Goal: Information Seeking & Learning: Find specific fact

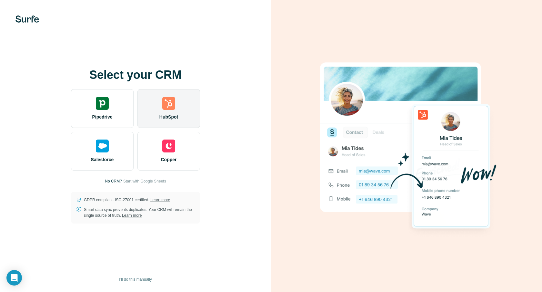
click at [173, 110] on div "HubSpot" at bounding box center [169, 108] width 63 height 39
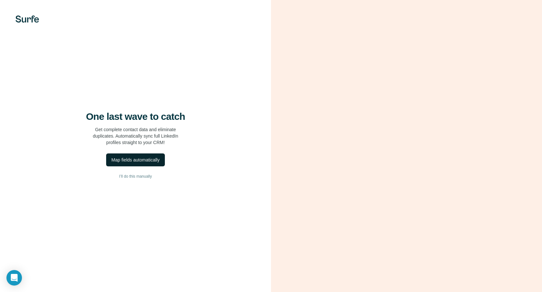
click at [140, 160] on div "Map fields automatically" at bounding box center [135, 160] width 48 height 6
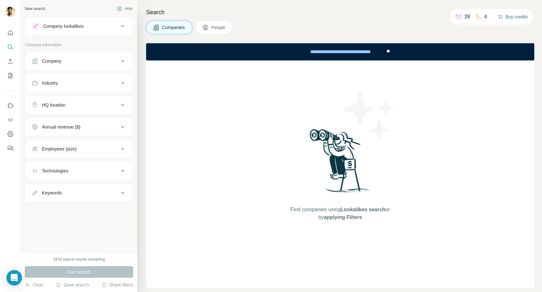
click at [517, 18] on button "Buy credits" at bounding box center [513, 16] width 30 height 9
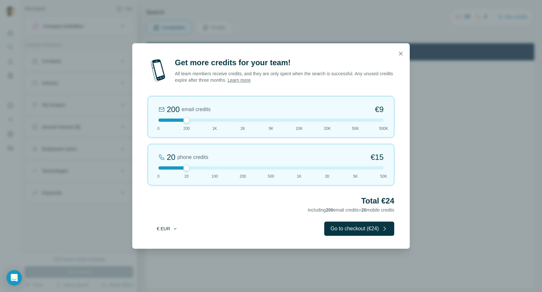
click at [164, 229] on button "€ EUR" at bounding box center [167, 229] width 30 height 12
click at [165, 243] on span "$ USD" at bounding box center [159, 243] width 13 height 6
drag, startPoint x: 187, startPoint y: 119, endPoint x: 212, endPoint y: 119, distance: 25.2
click at [212, 119] on div at bounding box center [215, 120] width 6 height 6
click at [403, 52] on icon "button" at bounding box center [401, 53] width 6 height 6
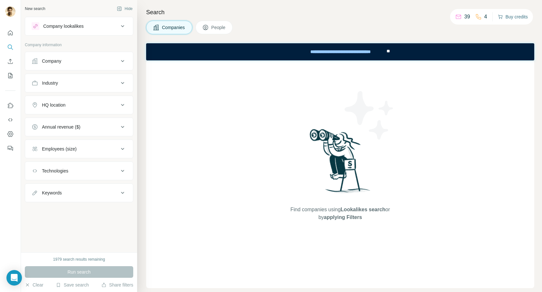
click at [513, 17] on button "Buy credits" at bounding box center [513, 16] width 30 height 9
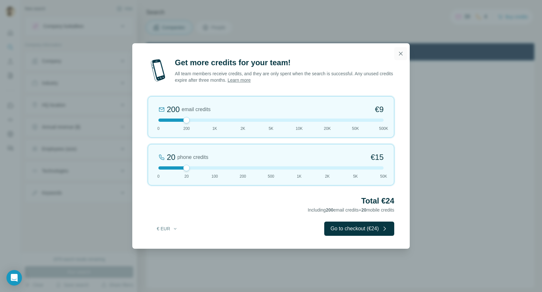
click at [402, 54] on icon "button" at bounding box center [401, 53] width 6 height 6
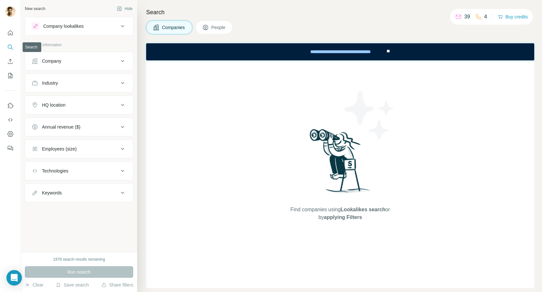
click at [10, 47] on icon "Search" at bounding box center [10, 47] width 6 height 6
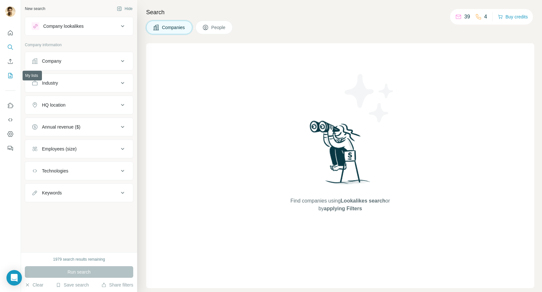
click at [8, 76] on icon "My lists" at bounding box center [10, 75] width 4 height 5
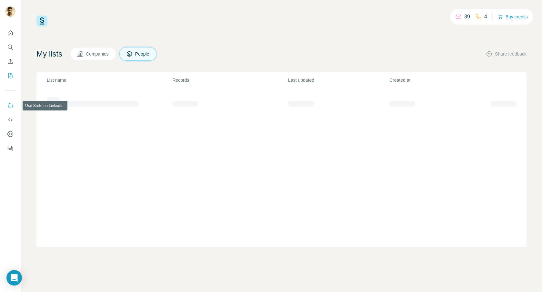
click at [11, 106] on icon "Use Surfe on LinkedIn" at bounding box center [10, 105] width 6 height 6
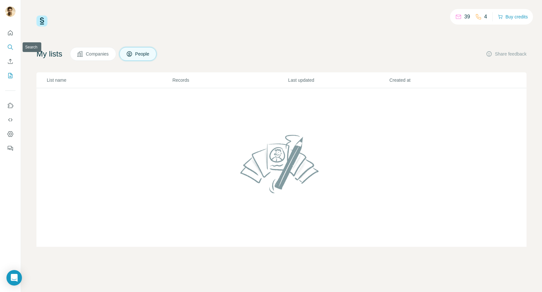
click at [11, 46] on icon "Search" at bounding box center [10, 47] width 6 height 6
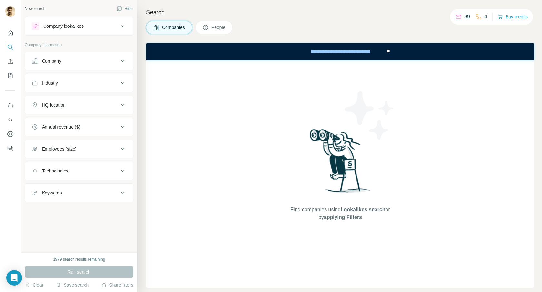
click at [124, 26] on icon at bounding box center [123, 26] width 8 height 8
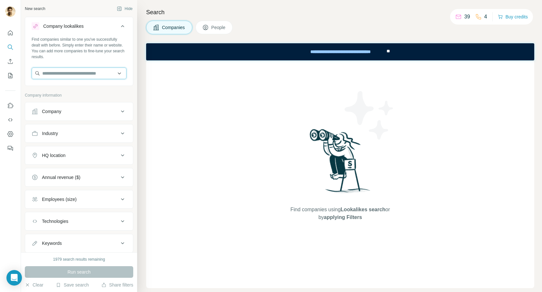
click at [72, 72] on input "text" at bounding box center [79, 73] width 95 height 12
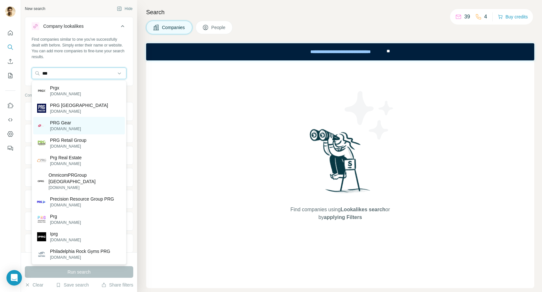
type input "***"
click at [64, 126] on p "prggear.com" at bounding box center [65, 129] width 31 height 6
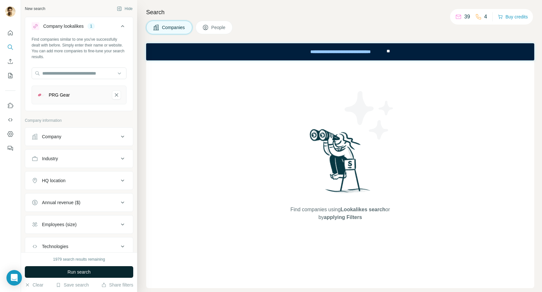
click at [70, 273] on span "Run search" at bounding box center [78, 272] width 23 height 6
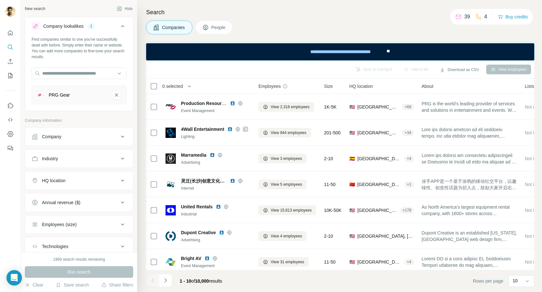
click at [121, 138] on icon at bounding box center [123, 137] width 8 height 8
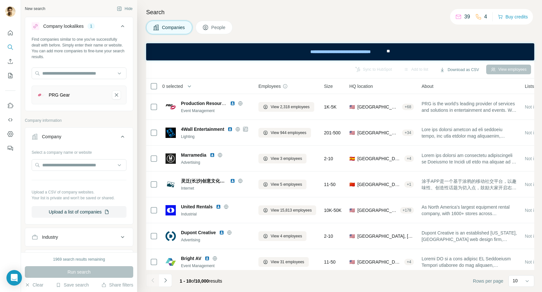
click at [121, 138] on icon at bounding box center [123, 137] width 8 height 8
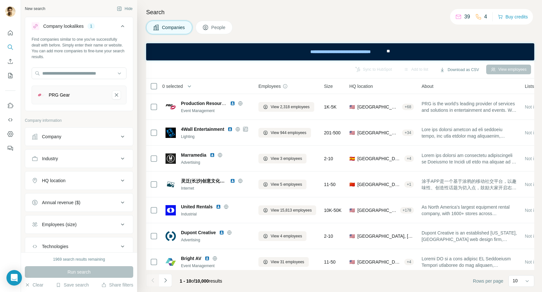
click at [122, 244] on icon at bounding box center [123, 246] width 8 height 8
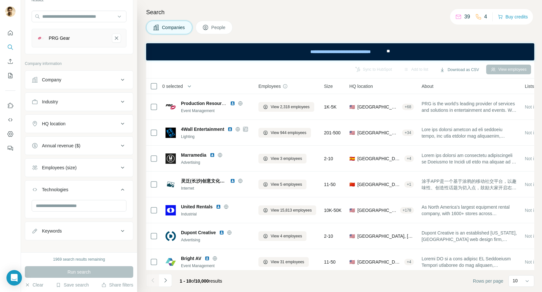
scroll to position [63, 0]
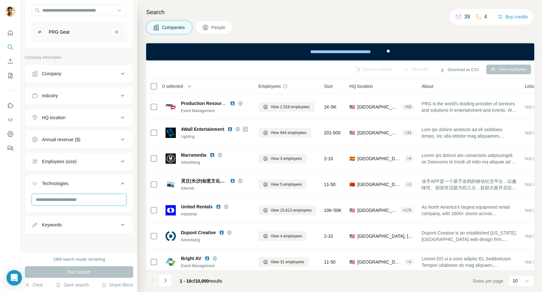
click at [95, 198] on input "text" at bounding box center [79, 200] width 95 height 12
type input "*"
click at [122, 160] on icon at bounding box center [123, 162] width 8 height 8
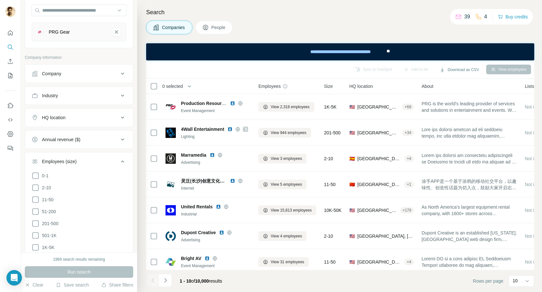
click at [125, 139] on icon at bounding box center [123, 140] width 8 height 8
click at [37, 165] on icon at bounding box center [36, 166] width 8 height 8
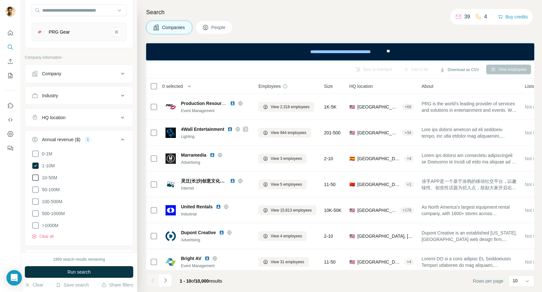
click at [36, 177] on icon at bounding box center [36, 178] width 8 height 8
click at [36, 189] on icon at bounding box center [36, 190] width 8 height 8
click at [66, 273] on button "Run search" at bounding box center [79, 272] width 108 height 12
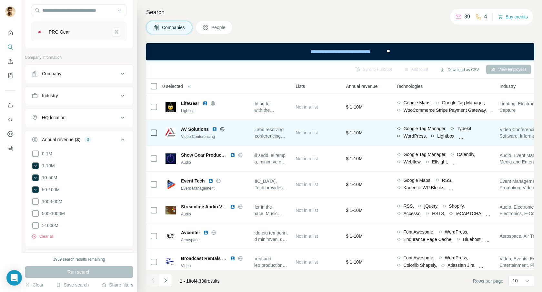
scroll to position [0, 219]
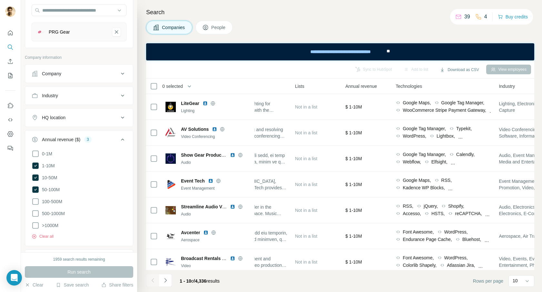
click at [371, 87] on span "Annual revenue" at bounding box center [361, 86] width 32 height 6
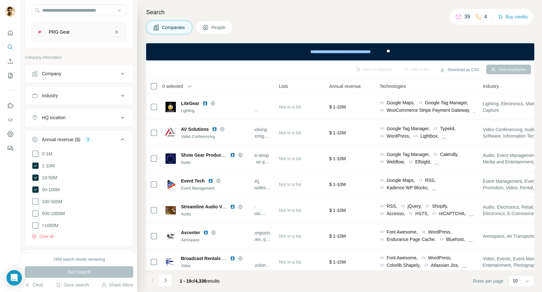
scroll to position [0, 227]
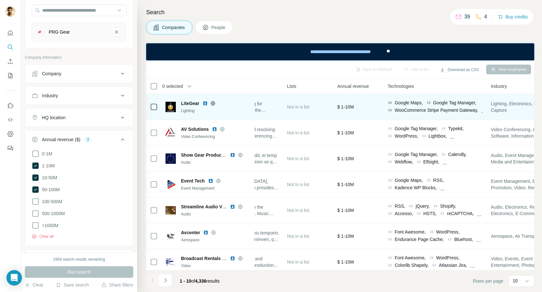
click at [393, 103] on icon at bounding box center [390, 102] width 5 height 5
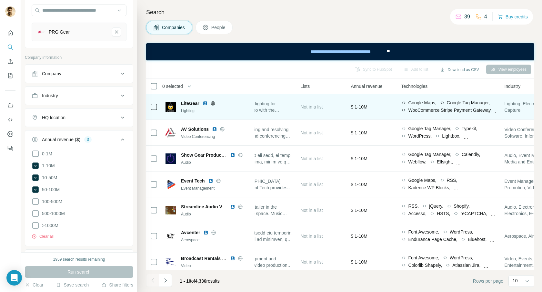
scroll to position [0, 211]
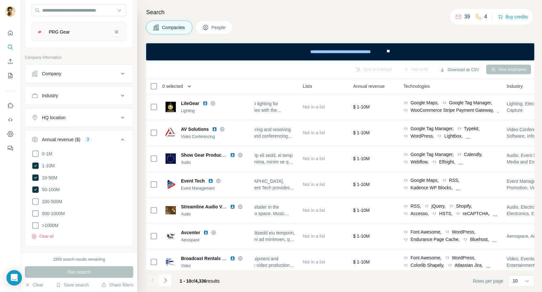
click at [191, 87] on icon "button" at bounding box center [189, 86] width 3 height 2
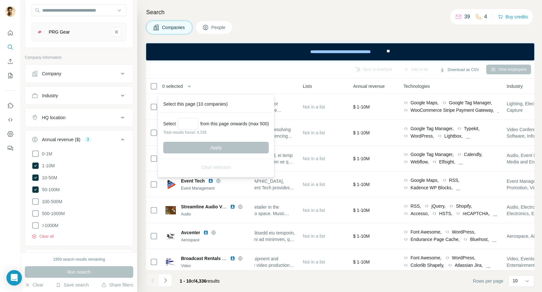
click at [210, 86] on div "0 selected" at bounding box center [198, 85] width 96 height 7
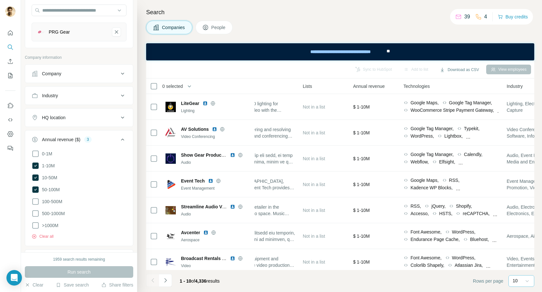
click at [528, 283] on icon at bounding box center [527, 281] width 6 height 6
click at [518, 230] on p "60" at bounding box center [516, 231] width 5 height 6
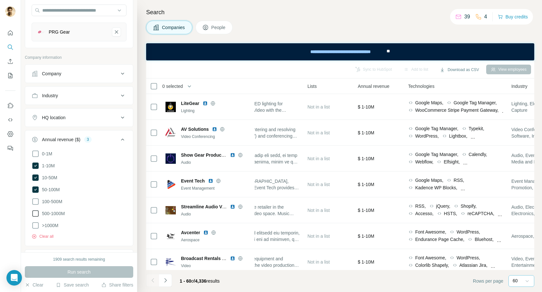
click at [37, 212] on icon at bounding box center [36, 214] width 8 height 8
click at [36, 190] on icon at bounding box center [35, 189] width 6 height 6
click at [36, 198] on icon at bounding box center [36, 202] width 8 height 8
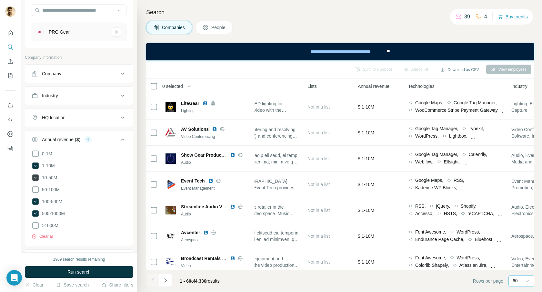
click at [36, 174] on icon at bounding box center [36, 178] width 8 height 8
click at [36, 164] on icon at bounding box center [35, 165] width 6 height 6
click at [56, 271] on button "Run search" at bounding box center [79, 272] width 108 height 12
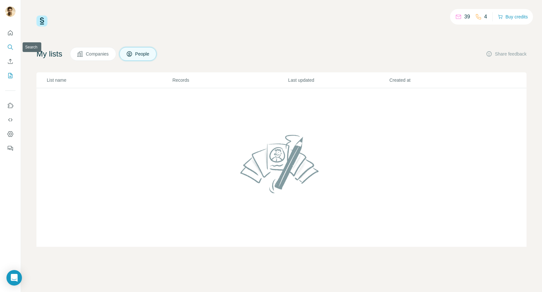
click at [11, 50] on button "Search" at bounding box center [10, 47] width 10 height 12
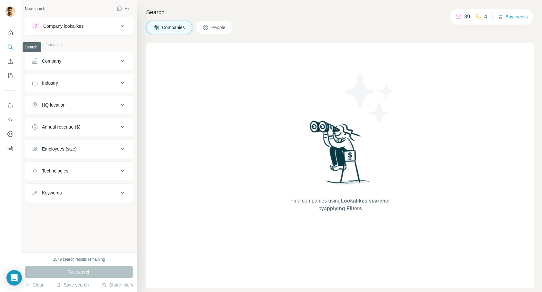
click at [10, 46] on icon "Search" at bounding box center [10, 47] width 6 height 6
click at [122, 30] on icon at bounding box center [123, 26] width 8 height 8
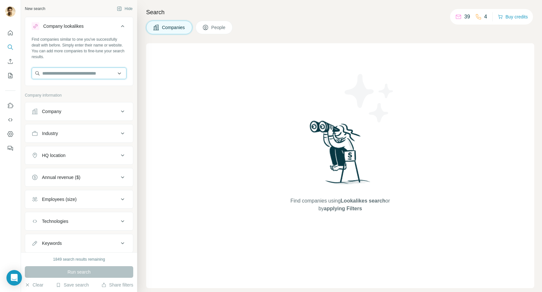
click at [86, 75] on input "text" at bounding box center [79, 73] width 95 height 12
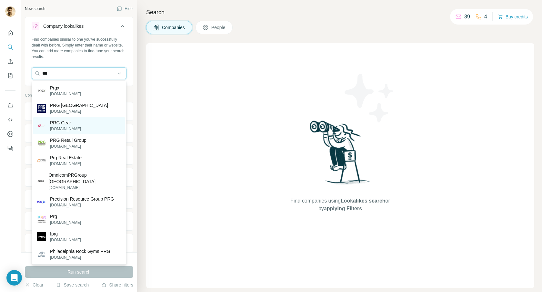
type input "***"
click at [66, 126] on p "prggear.com" at bounding box center [65, 129] width 31 height 6
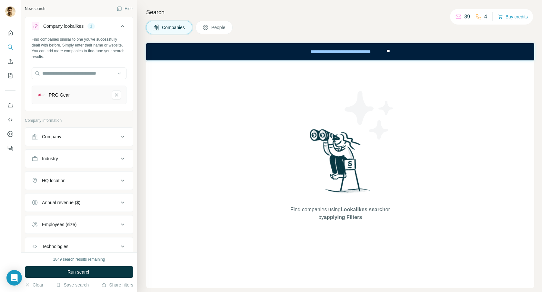
click at [121, 179] on icon at bounding box center [123, 181] width 8 height 8
click at [82, 192] on input "text" at bounding box center [79, 197] width 95 height 12
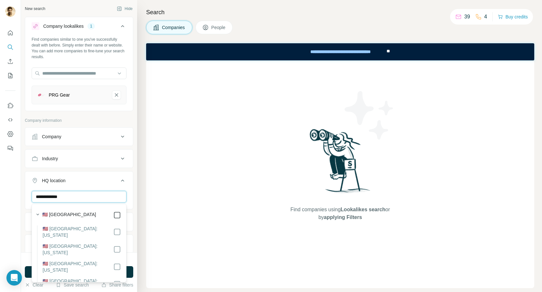
type input "**********"
click at [18, 218] on div at bounding box center [10, 146] width 21 height 292
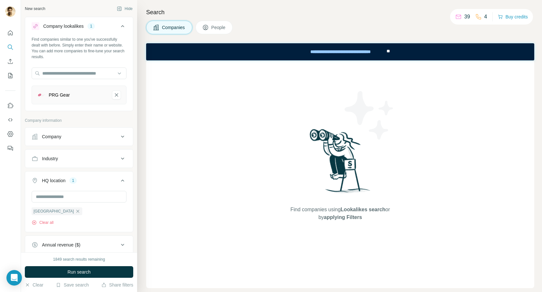
click at [111, 245] on div "Annual revenue ($)" at bounding box center [75, 244] width 87 height 6
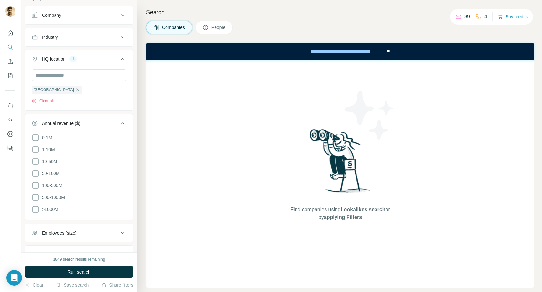
scroll to position [123, 0]
click at [37, 207] on icon at bounding box center [36, 208] width 8 height 8
click at [35, 194] on icon at bounding box center [36, 196] width 8 height 8
click at [37, 181] on icon at bounding box center [36, 184] width 8 height 8
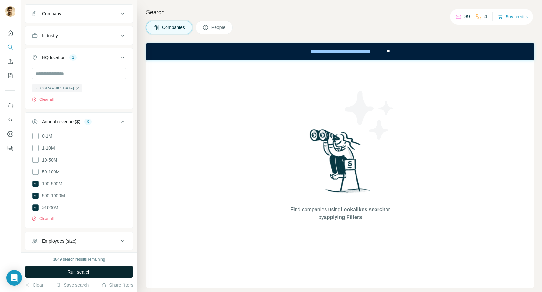
click at [76, 269] on span "Run search" at bounding box center [78, 272] width 23 height 6
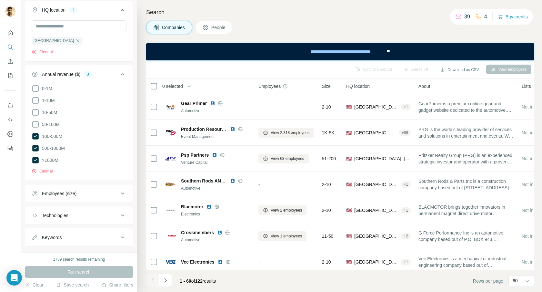
scroll to position [182, 0]
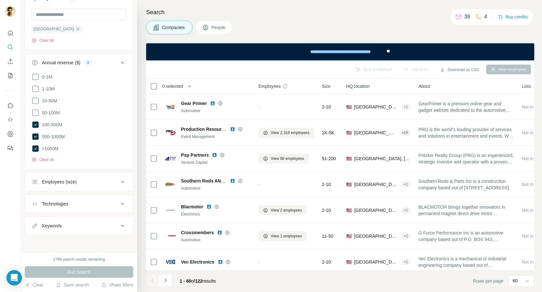
click at [125, 226] on icon at bounding box center [123, 226] width 8 height 8
click at [125, 205] on icon at bounding box center [123, 204] width 8 height 8
click at [123, 205] on icon at bounding box center [123, 204] width 8 height 8
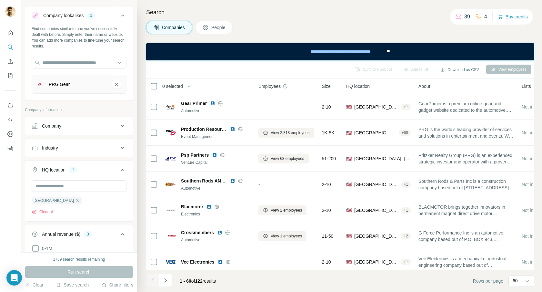
scroll to position [0, 0]
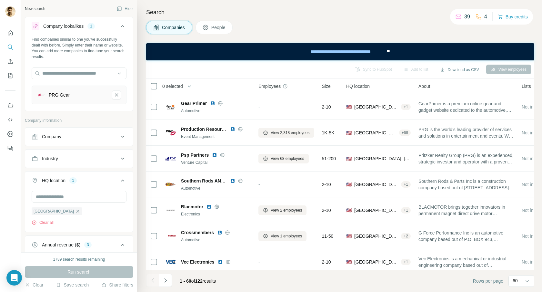
click at [123, 159] on icon at bounding box center [123, 159] width 8 height 8
click at [98, 173] on input at bounding box center [76, 174] width 80 height 7
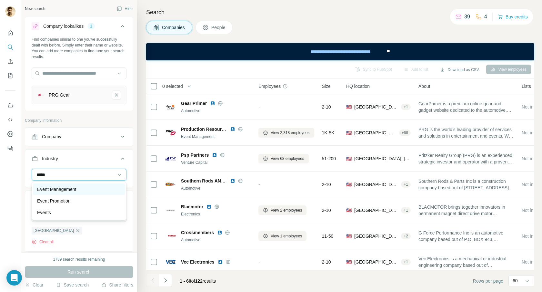
type input "*****"
click at [69, 192] on p "Event Management" at bounding box center [56, 189] width 39 height 6
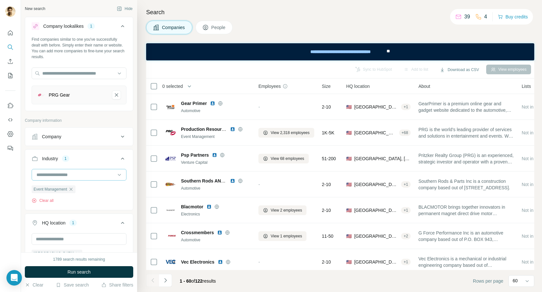
click at [73, 173] on input at bounding box center [76, 174] width 80 height 7
click at [67, 181] on div at bounding box center [79, 175] width 95 height 13
click at [67, 175] on input at bounding box center [76, 174] width 80 height 7
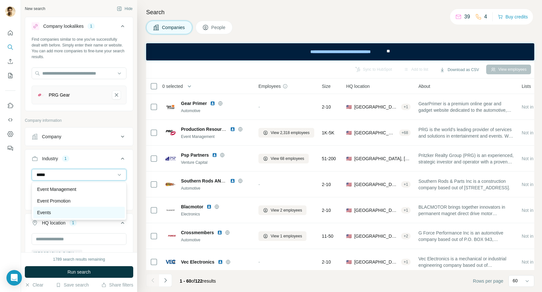
type input "*****"
click at [52, 213] on div "Events" at bounding box center [79, 212] width 84 height 6
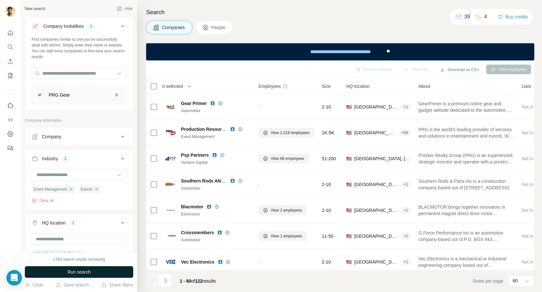
click at [83, 273] on span "Run search" at bounding box center [78, 272] width 23 height 6
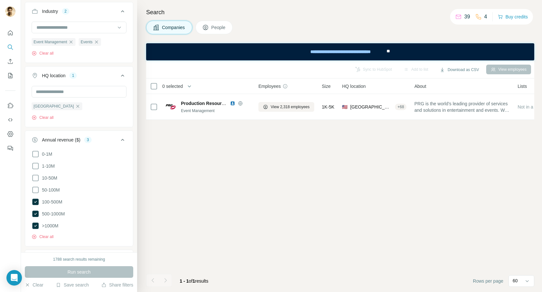
scroll to position [148, 0]
click at [36, 188] on icon at bounding box center [36, 189] width 8 height 8
click at [36, 176] on icon at bounding box center [36, 177] width 8 height 8
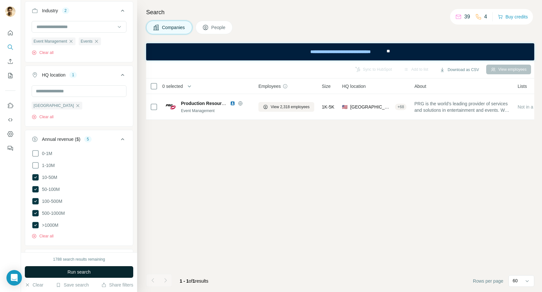
click at [68, 272] on span "Run search" at bounding box center [78, 272] width 23 height 6
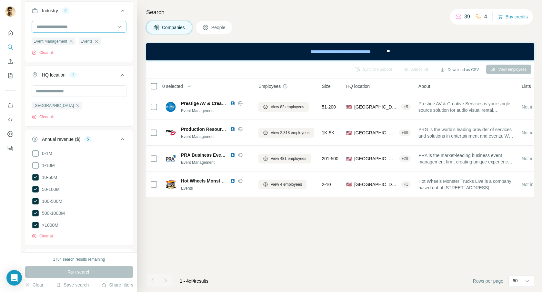
click at [46, 28] on input at bounding box center [76, 26] width 80 height 7
click at [8, 47] on icon "Search" at bounding box center [10, 47] width 6 height 6
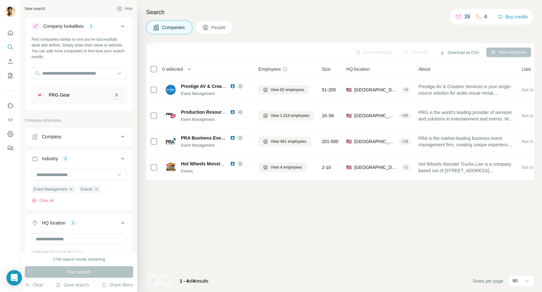
click at [115, 96] on icon "PRG Gear-remove-button" at bounding box center [116, 94] width 3 height 3
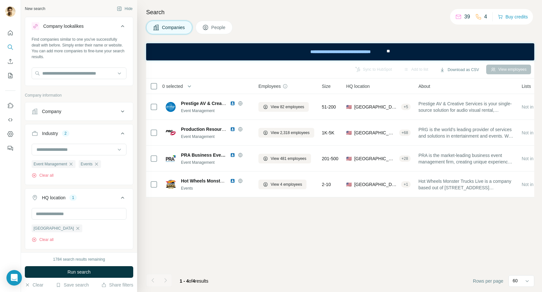
click at [122, 111] on icon at bounding box center [122, 111] width 3 height 2
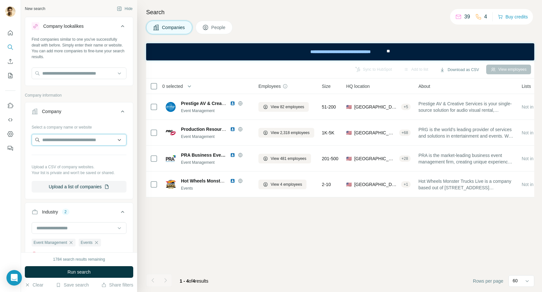
click at [93, 139] on input "text" at bounding box center [79, 140] width 95 height 12
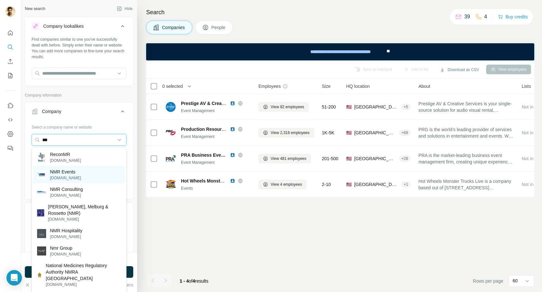
type input "***"
click at [87, 174] on div "NMR Events nmrevents.com" at bounding box center [79, 174] width 92 height 17
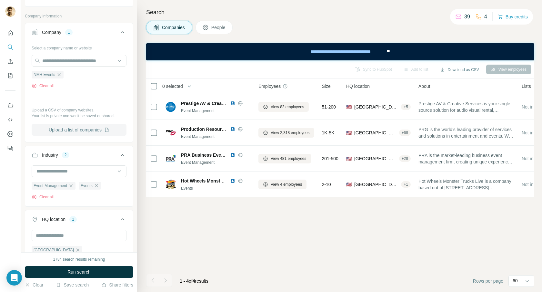
scroll to position [80, 0]
click at [49, 196] on button "Clear all" at bounding box center [43, 196] width 22 height 6
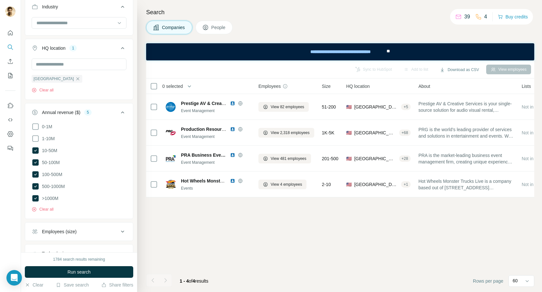
scroll to position [229, 0]
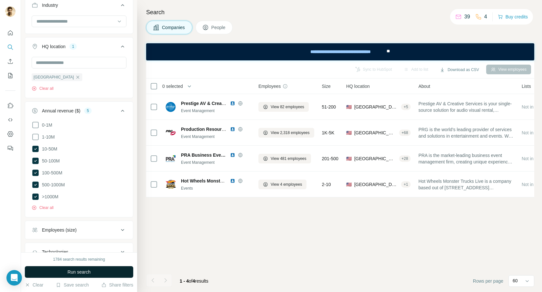
click at [68, 271] on span "Run search" at bounding box center [78, 272] width 23 height 6
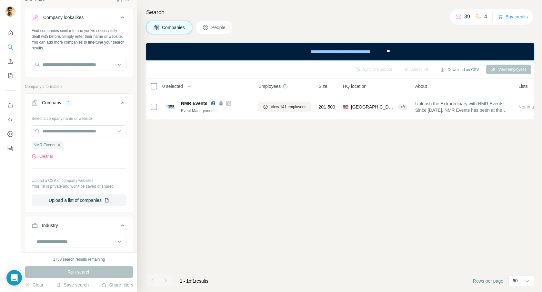
scroll to position [0, 0]
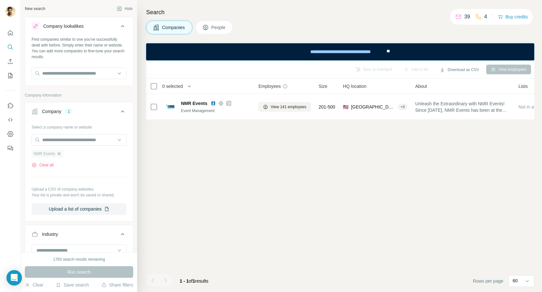
click at [60, 155] on icon "button" at bounding box center [58, 153] width 5 height 5
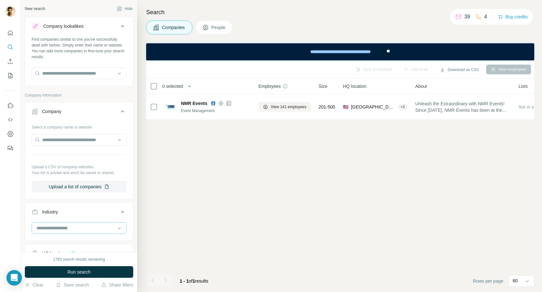
click at [74, 228] on input at bounding box center [76, 227] width 80 height 7
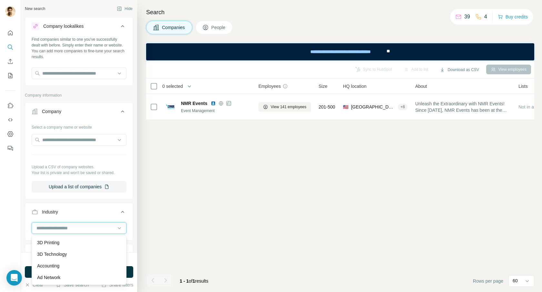
click at [74, 228] on input at bounding box center [76, 227] width 80 height 7
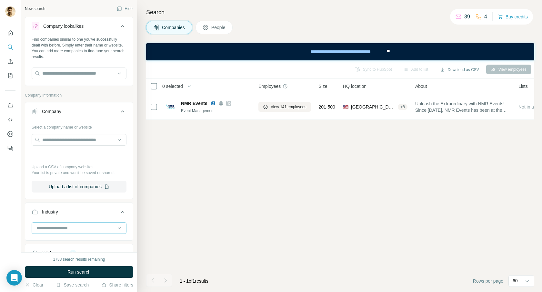
click at [41, 228] on input at bounding box center [76, 227] width 80 height 7
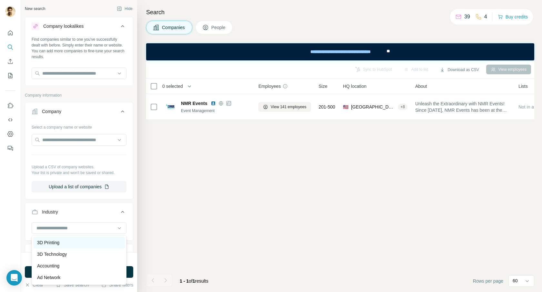
scroll to position [20, 0]
click at [90, 231] on input at bounding box center [76, 227] width 80 height 7
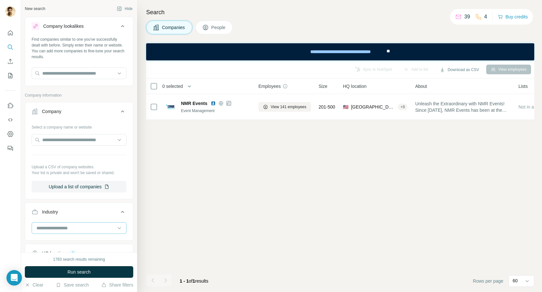
click at [109, 230] on input at bounding box center [76, 227] width 80 height 7
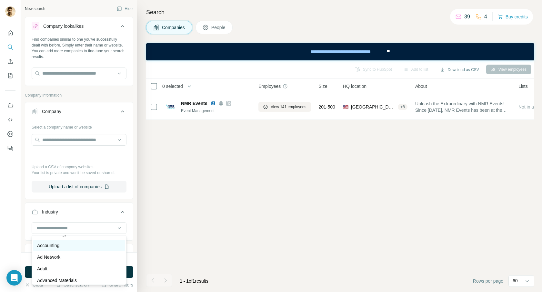
click at [46, 246] on p "Accounting" at bounding box center [48, 245] width 22 height 6
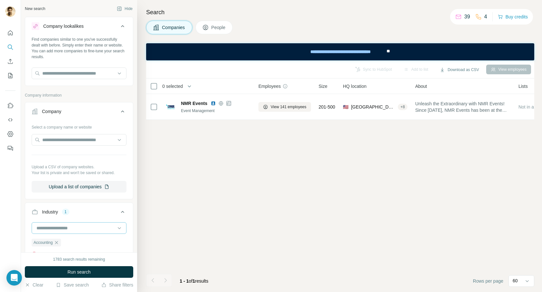
click at [79, 227] on input at bounding box center [76, 227] width 80 height 7
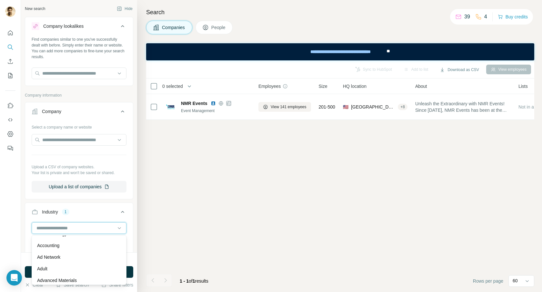
click at [79, 227] on input at bounding box center [76, 227] width 80 height 7
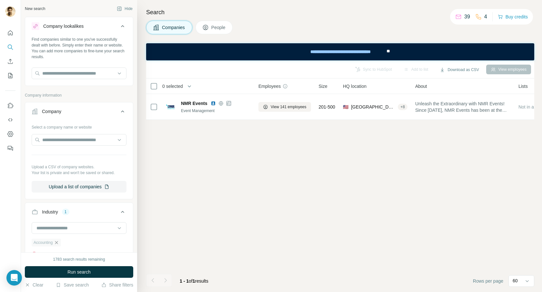
click at [59, 242] on icon "button" at bounding box center [56, 242] width 5 height 5
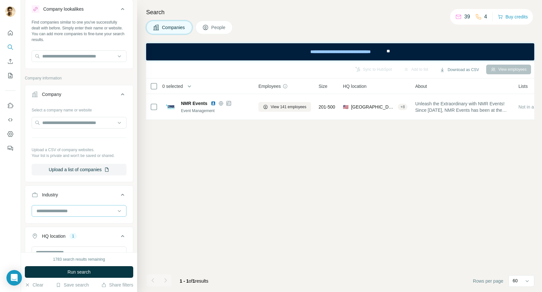
scroll to position [17, 0]
click at [36, 211] on div at bounding box center [79, 211] width 95 height 12
type input "*****"
click at [40, 226] on p "Event Management" at bounding box center [56, 225] width 39 height 6
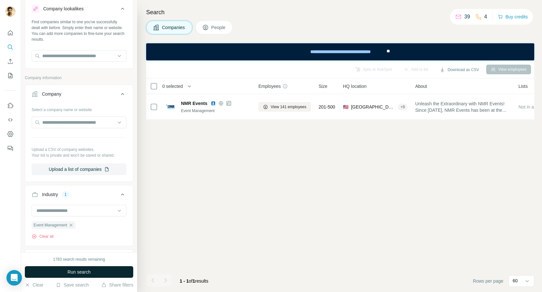
click at [57, 274] on button "Run search" at bounding box center [79, 272] width 108 height 12
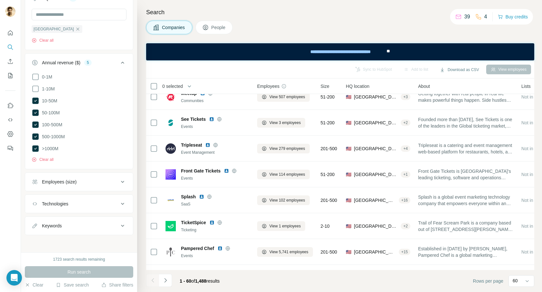
scroll to position [0, 1]
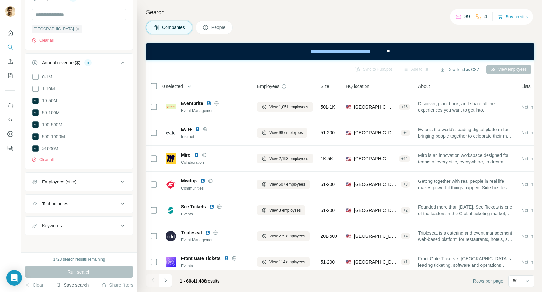
click at [81, 285] on button "Save search" at bounding box center [72, 285] width 33 height 6
click at [89, 262] on div "Save search" at bounding box center [90, 260] width 68 height 13
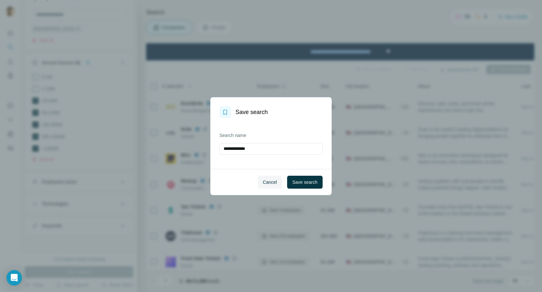
drag, startPoint x: 265, startPoint y: 149, endPoint x: 157, endPoint y: 153, distance: 107.6
click at [157, 153] on div "**********" at bounding box center [271, 146] width 542 height 292
type input "*"
type input "**********"
click at [303, 182] on span "Save search" at bounding box center [304, 182] width 25 height 6
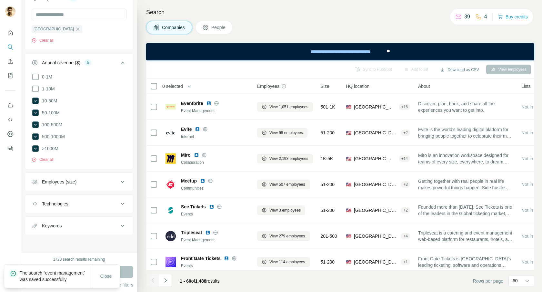
click at [14, 231] on div at bounding box center [10, 146] width 21 height 292
click at [108, 274] on span "Close" at bounding box center [106, 276] width 12 height 6
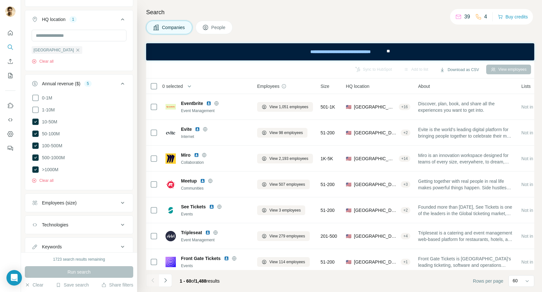
scroll to position [278, 0]
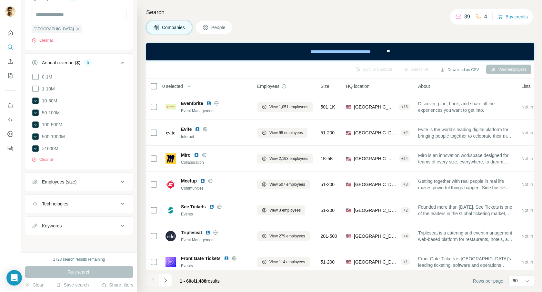
click at [123, 202] on icon at bounding box center [123, 204] width 8 height 8
click at [122, 225] on icon at bounding box center [123, 226] width 8 height 8
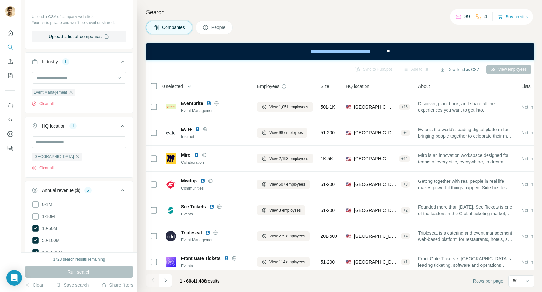
scroll to position [0, 0]
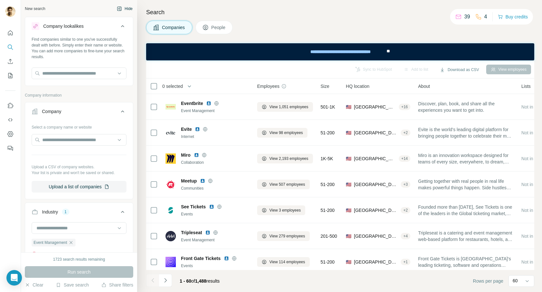
click at [130, 13] on button "Hide" at bounding box center [124, 9] width 25 height 10
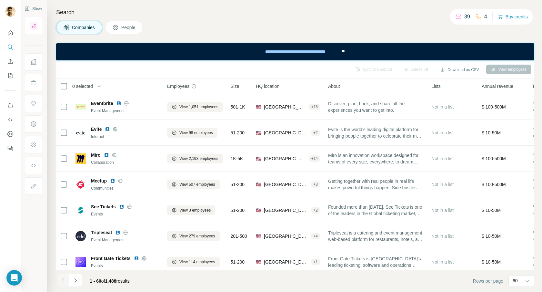
click at [37, 8] on div "Show" at bounding box center [34, 9] width 18 height 10
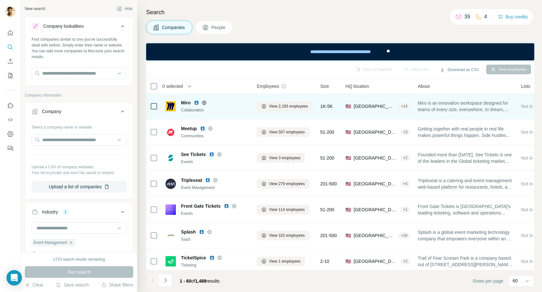
scroll to position [0, 2]
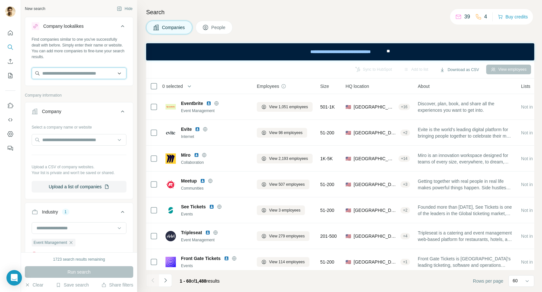
click at [104, 74] on input "text" at bounding box center [79, 73] width 95 height 12
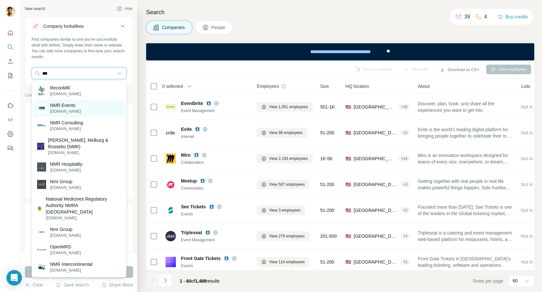
type input "***"
click at [76, 106] on p "NMR Events" at bounding box center [65, 105] width 31 height 6
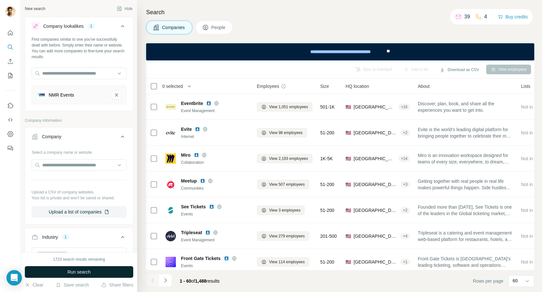
click at [80, 273] on span "Run search" at bounding box center [78, 272] width 23 height 6
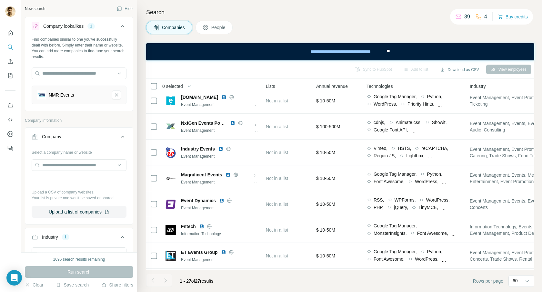
scroll to position [0, 256]
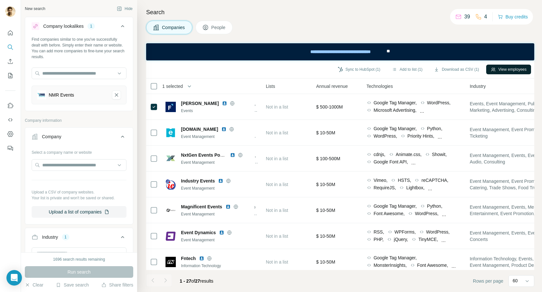
click at [506, 70] on button "View employees" at bounding box center [509, 70] width 45 height 10
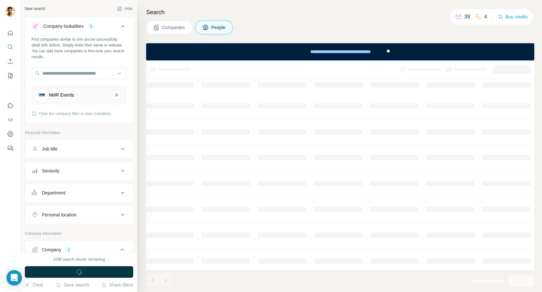
scroll to position [0, 169]
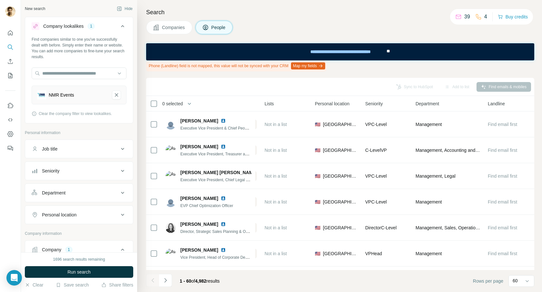
scroll to position [0, 167]
click at [322, 66] on button "Map my fields" at bounding box center [308, 65] width 34 height 7
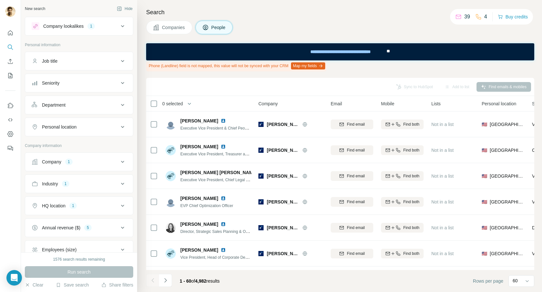
click at [317, 68] on button "Map my fields" at bounding box center [308, 65] width 34 height 7
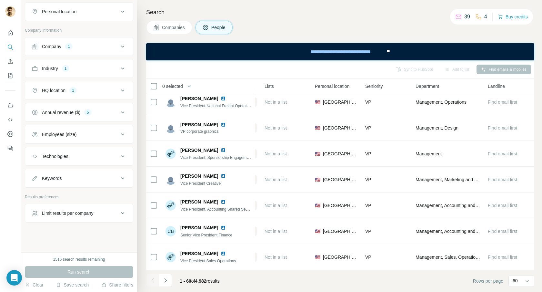
scroll to position [114, 0]
click at [109, 214] on div "Limit results per company" at bounding box center [75, 214] width 87 height 6
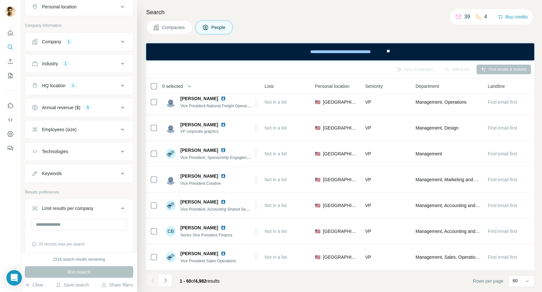
scroll to position [120, 0]
click at [109, 209] on div "Limit results per company" at bounding box center [75, 208] width 87 height 6
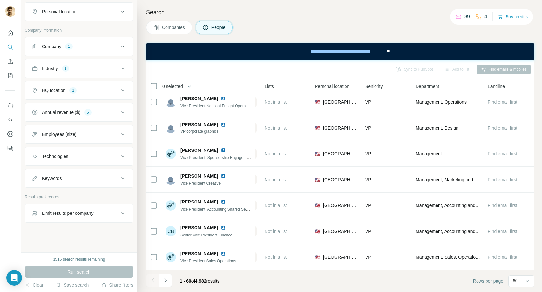
scroll to position [115, 0]
click at [111, 183] on button "Keywords" at bounding box center [79, 177] width 108 height 15
click at [111, 183] on button "Keywords" at bounding box center [79, 179] width 108 height 18
click at [111, 156] on div "Technologies" at bounding box center [75, 156] width 87 height 6
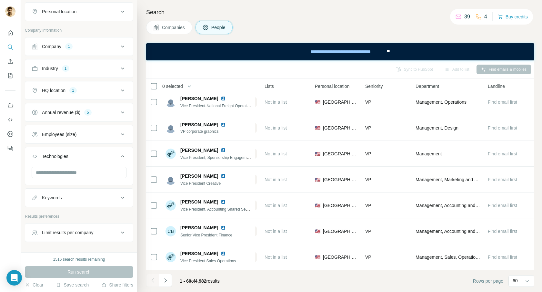
click at [111, 156] on div "Technologies" at bounding box center [75, 156] width 87 height 6
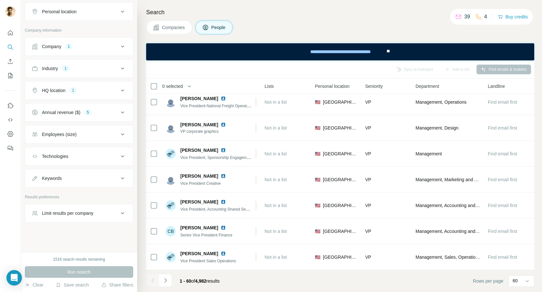
click at [111, 134] on div "Employees (size)" at bounding box center [75, 134] width 87 height 6
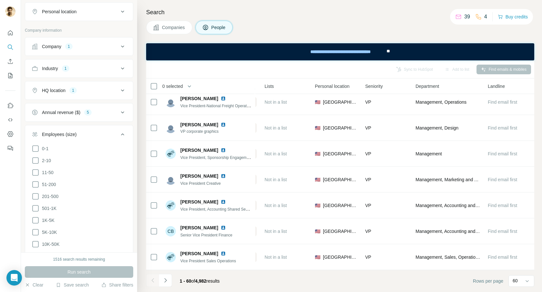
click at [111, 134] on div "Employees (size)" at bounding box center [75, 134] width 87 height 6
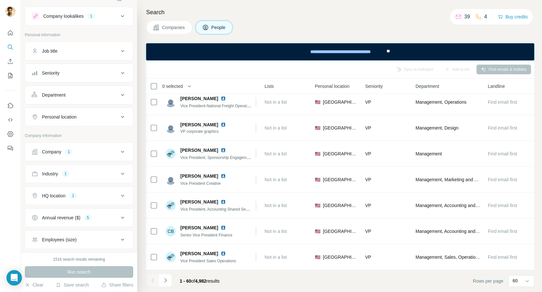
scroll to position [0, 0]
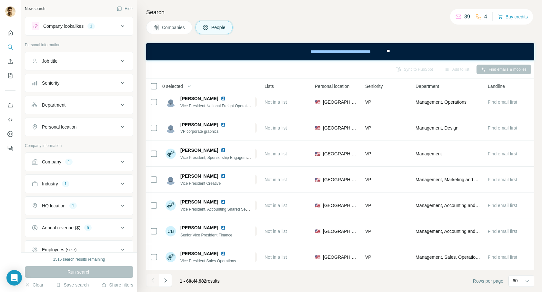
click at [122, 25] on icon at bounding box center [123, 26] width 8 height 8
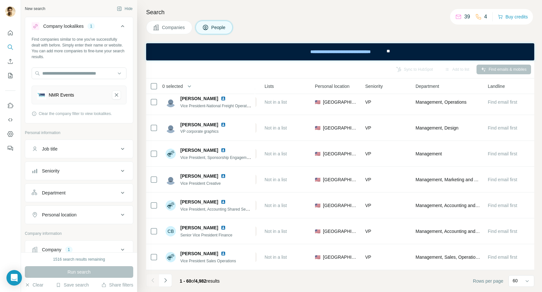
click at [122, 25] on icon at bounding box center [122, 26] width 3 height 2
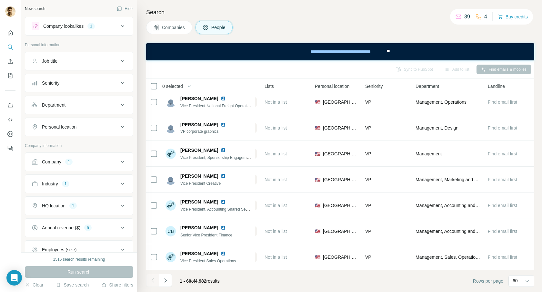
click at [121, 62] on icon at bounding box center [123, 61] width 8 height 8
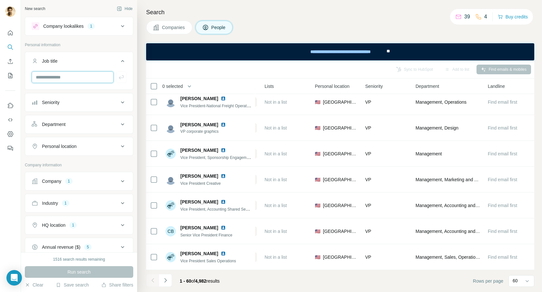
click at [104, 77] on input "text" at bounding box center [73, 77] width 82 height 12
type input "******"
click at [122, 76] on icon "button" at bounding box center [121, 77] width 6 height 6
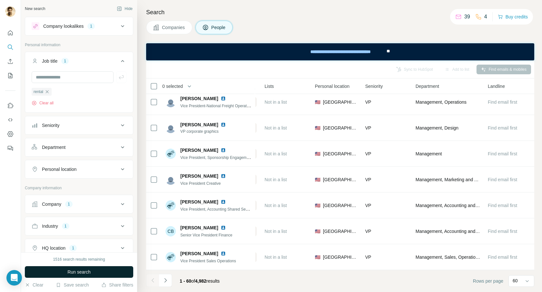
click at [70, 271] on span "Run search" at bounding box center [78, 272] width 23 height 6
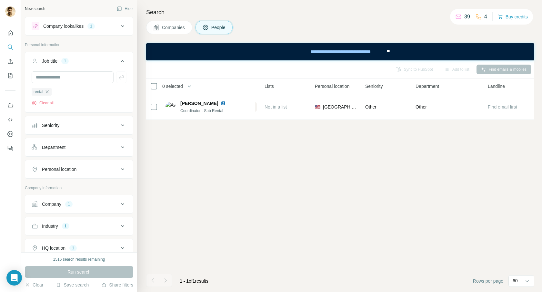
scroll to position [0, 167]
click at [333, 167] on div "Sync to HubSpot (1) Add to list (1) Find emails & mobiles (1) 1 selected People…" at bounding box center [340, 175] width 388 height 231
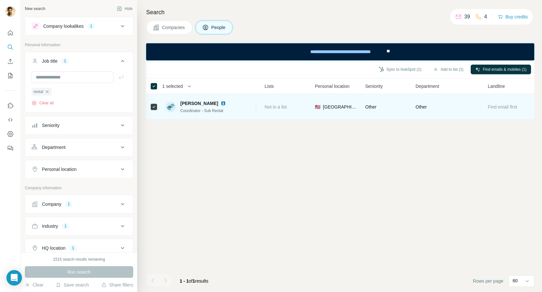
click at [210, 109] on span "Coordinator - Sub Rental" at bounding box center [201, 110] width 43 height 5
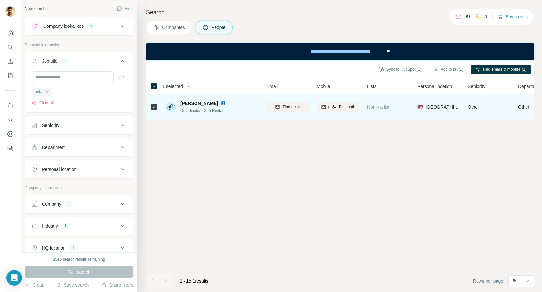
scroll to position [0, 0]
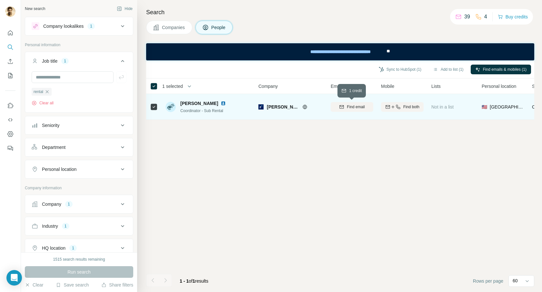
click at [352, 105] on span "Find email" at bounding box center [356, 107] width 18 height 6
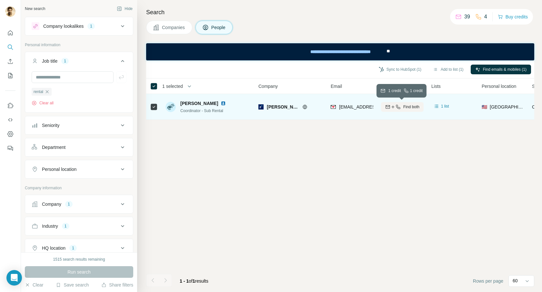
click at [405, 109] on span "Find both" at bounding box center [412, 107] width 16 height 6
click at [198, 105] on span "[PERSON_NAME]" at bounding box center [199, 103] width 38 height 6
click at [280, 108] on span "[PERSON_NAME]" at bounding box center [283, 107] width 32 height 6
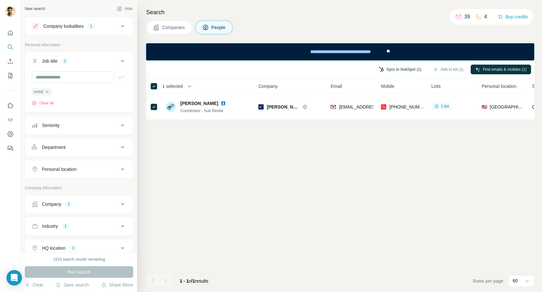
click at [387, 67] on button "Sync to HubSpot (1)" at bounding box center [400, 70] width 52 height 10
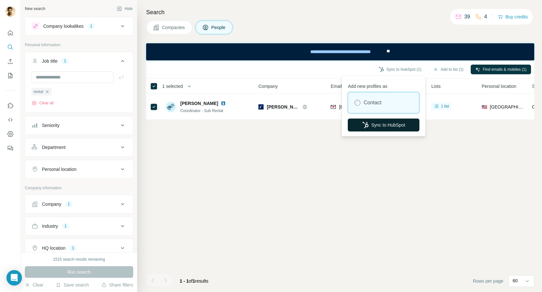
click at [385, 127] on button "Sync to HubSpot" at bounding box center [384, 124] width 72 height 13
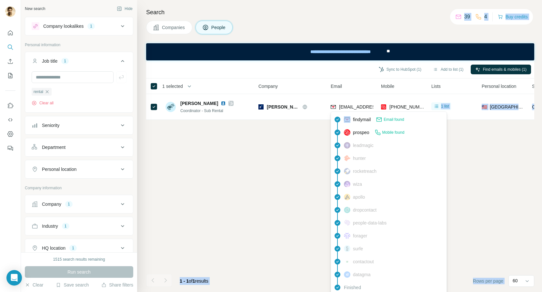
drag, startPoint x: 425, startPoint y: 111, endPoint x: 347, endPoint y: 114, distance: 77.5
click at [347, 113] on body "New search Hide Company lookalikes 1 Personal information Job title 1 rental Cl…" at bounding box center [271, 146] width 542 height 292
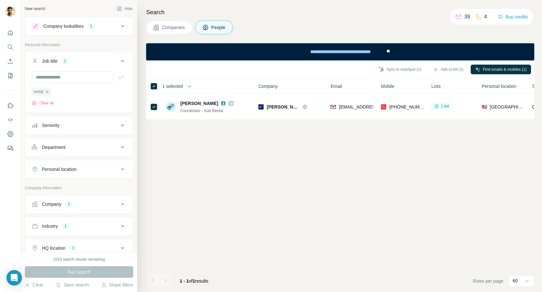
click at [306, 143] on div "Sync to HubSpot (1) Add to list (1) Find emails & mobiles (1) 1 selected People…" at bounding box center [340, 175] width 388 height 231
drag, startPoint x: 409, startPoint y: 84, endPoint x: 357, endPoint y: 88, distance: 52.2
click at [0, 0] on tr "1 selected People Company Email Mobile Lists Personal location Seniority Depart…" at bounding box center [0, 0] width 0 height 0
click at [345, 163] on div "Sync to HubSpot (1) Add to list (1) Find emails & mobiles (1) 1 selected People…" at bounding box center [340, 175] width 388 height 231
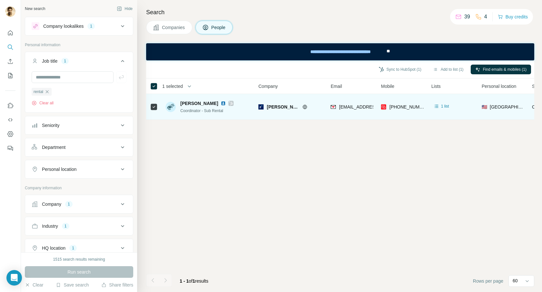
click at [221, 102] on img at bounding box center [223, 103] width 5 height 5
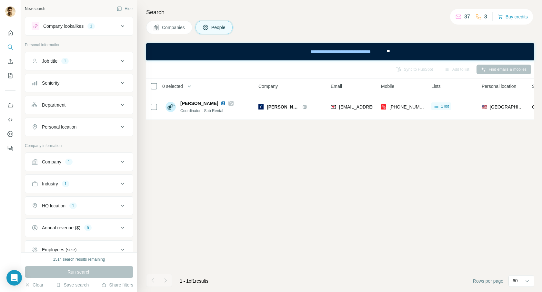
click at [307, 132] on div "Sync to HubSpot Add to list Find emails & mobiles 0 selected People Company Ema…" at bounding box center [340, 175] width 388 height 231
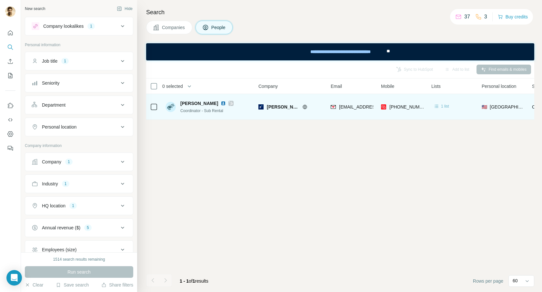
click at [443, 107] on span "1 list" at bounding box center [445, 106] width 8 height 6
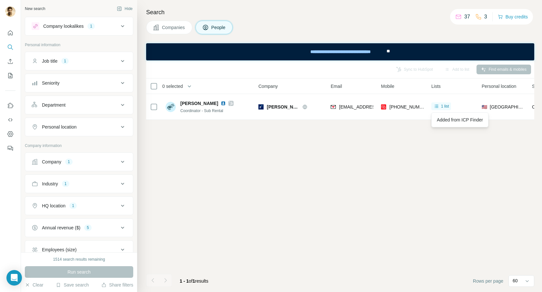
click at [407, 144] on div "Sync to HubSpot Add to list Find emails & mobiles 0 selected People Company Ema…" at bounding box center [340, 175] width 388 height 231
click at [36, 285] on button "Clear" at bounding box center [34, 285] width 18 height 6
click at [106, 61] on div "Job title" at bounding box center [75, 61] width 87 height 6
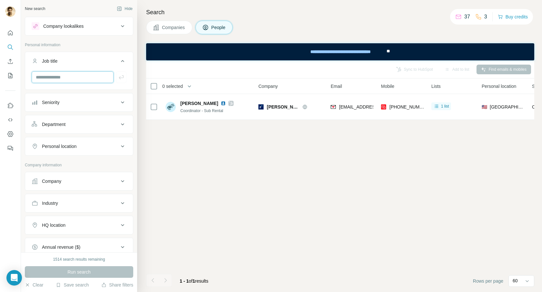
click at [83, 78] on input "text" at bounding box center [73, 77] width 82 height 12
type input "******"
click at [99, 226] on div "HQ location" at bounding box center [75, 225] width 87 height 6
click at [86, 241] on input "text" at bounding box center [79, 241] width 95 height 12
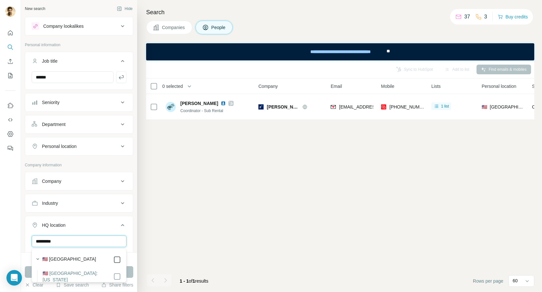
type input "*********"
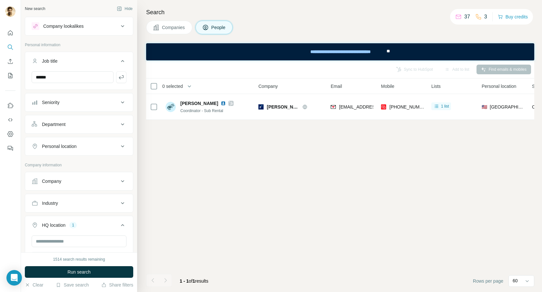
click at [2, 240] on div at bounding box center [10, 146] width 21 height 292
click at [124, 147] on icon at bounding box center [123, 146] width 8 height 8
click at [92, 165] on input "text" at bounding box center [79, 163] width 95 height 12
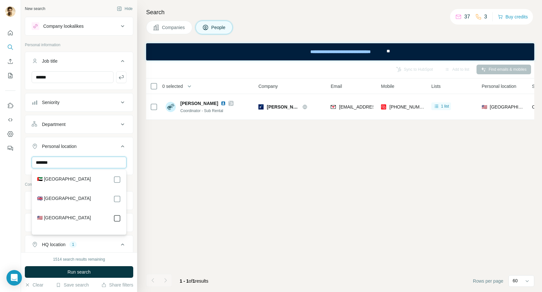
type input "******"
click at [12, 206] on div at bounding box center [10, 146] width 21 height 292
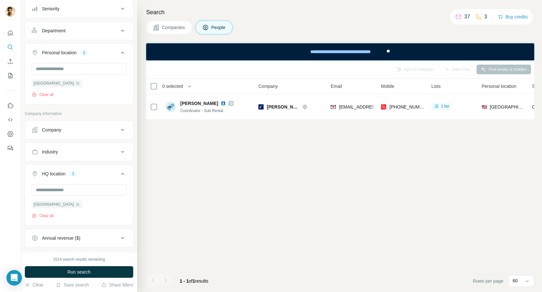
scroll to position [95, 0]
click at [122, 151] on icon at bounding box center [123, 151] width 8 height 8
click at [83, 166] on input at bounding box center [76, 166] width 80 height 7
click at [7, 181] on div at bounding box center [10, 146] width 21 height 292
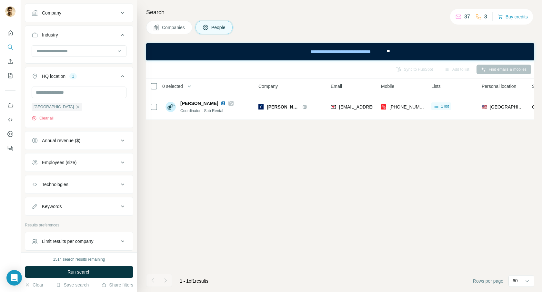
scroll to position [215, 0]
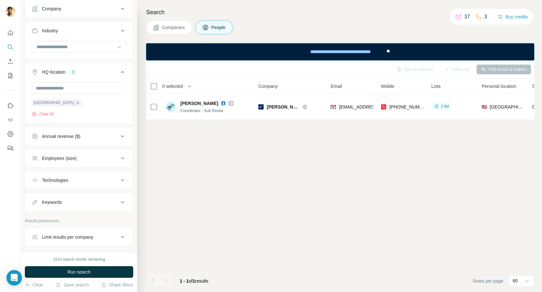
click at [122, 136] on icon at bounding box center [123, 136] width 8 height 8
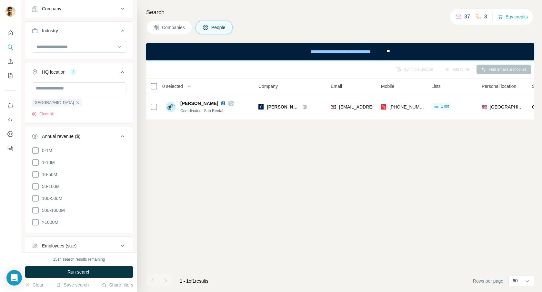
click at [122, 136] on icon at bounding box center [122, 136] width 3 height 2
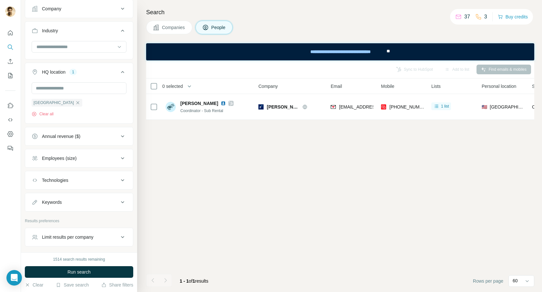
click at [122, 136] on icon at bounding box center [123, 136] width 8 height 8
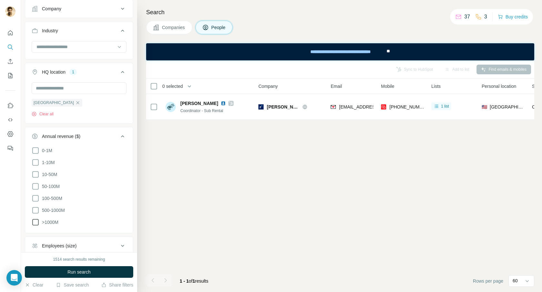
click at [38, 222] on icon at bounding box center [36, 222] width 8 height 8
click at [37, 210] on icon at bounding box center [36, 210] width 8 height 8
click at [37, 199] on icon at bounding box center [36, 198] width 8 height 8
click at [36, 184] on icon at bounding box center [36, 186] width 8 height 8
click at [16, 191] on div at bounding box center [10, 146] width 21 height 292
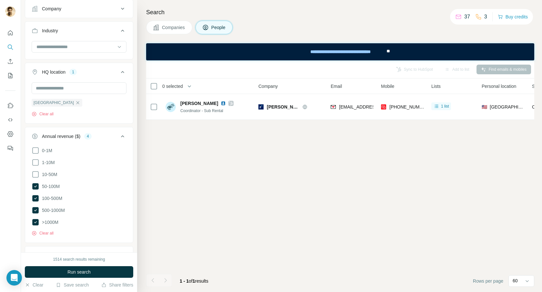
click at [124, 137] on icon at bounding box center [122, 136] width 3 height 2
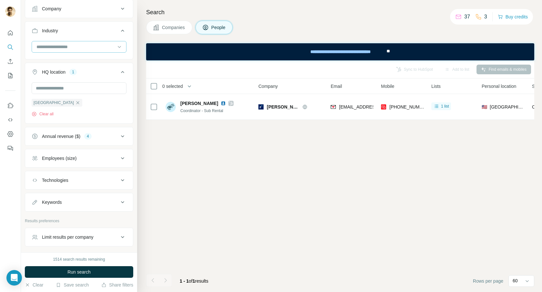
click at [102, 49] on input at bounding box center [76, 46] width 80 height 7
click at [48, 45] on input at bounding box center [76, 46] width 80 height 7
click at [43, 49] on input at bounding box center [76, 46] width 80 height 7
type input "*****"
click at [43, 62] on p "Event Management" at bounding box center [56, 61] width 39 height 6
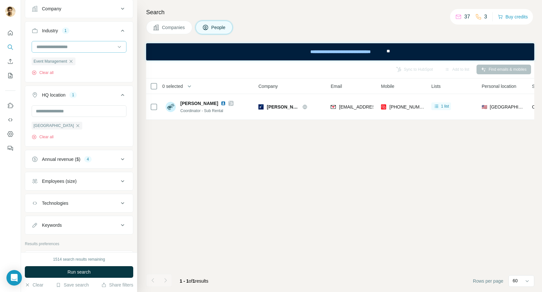
click at [58, 48] on input at bounding box center [76, 46] width 80 height 7
type input "******"
click at [42, 62] on p "Events" at bounding box center [44, 61] width 14 height 6
click at [75, 272] on span "Run search" at bounding box center [78, 272] width 23 height 6
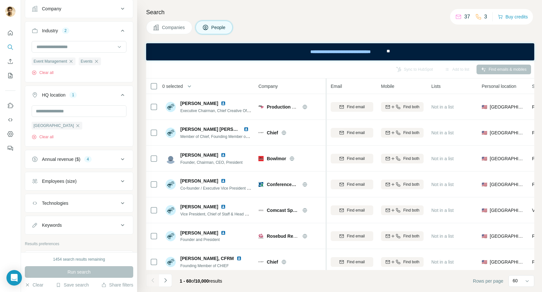
click at [0, 0] on tr "0 selected People Company Email Mobile Lists Personal location Seniority Depart…" at bounding box center [0, 0] width 0 height 0
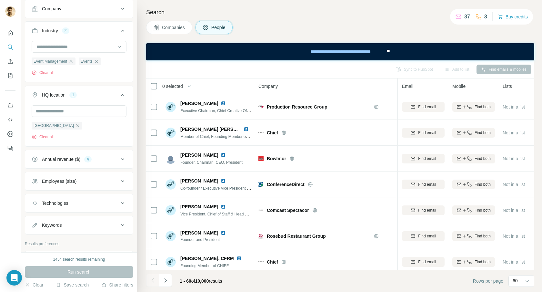
drag, startPoint x: 326, startPoint y: 91, endPoint x: 398, endPoint y: 88, distance: 72.4
click at [0, 0] on tr "0 selected People Company Email Mobile Lists Personal location Seniority Depart…" at bounding box center [0, 0] width 0 height 0
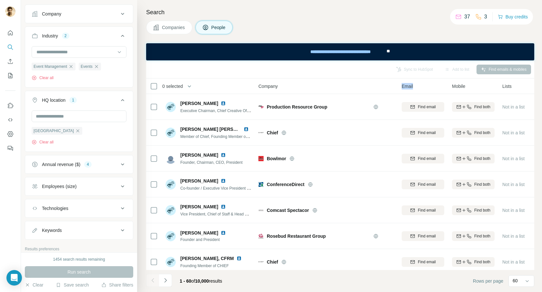
scroll to position [207, 0]
click at [65, 187] on div "Employees (size)" at bounding box center [59, 188] width 35 height 6
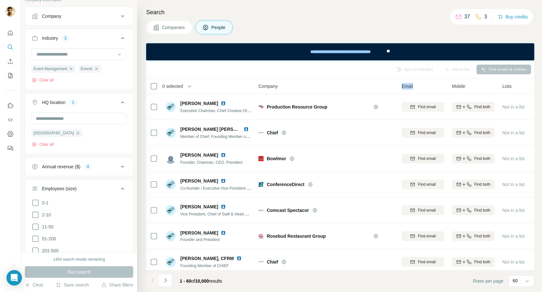
click at [65, 187] on div "Employees (size)" at bounding box center [59, 188] width 35 height 6
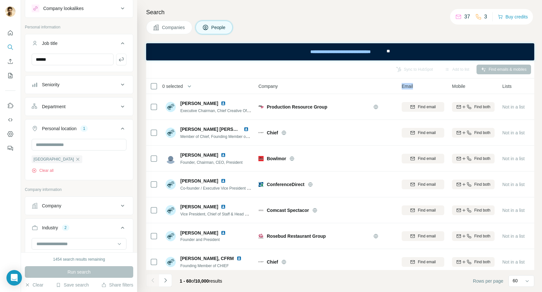
scroll to position [17, 0]
click at [120, 106] on icon at bounding box center [123, 107] width 8 height 8
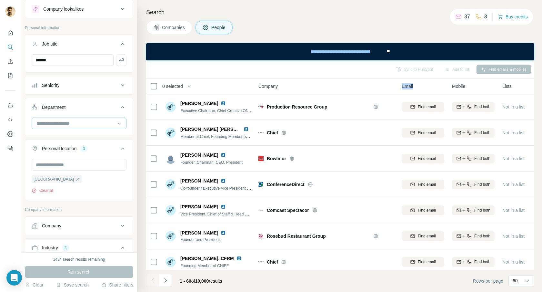
click at [96, 124] on input at bounding box center [76, 123] width 80 height 7
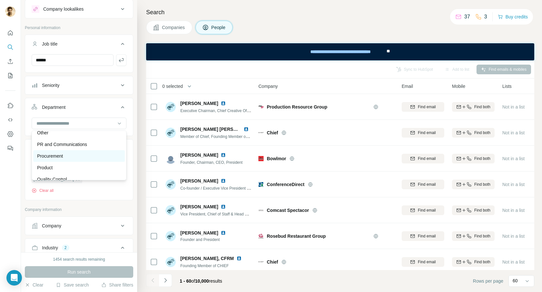
click at [68, 156] on div "Procurement" at bounding box center [79, 156] width 84 height 6
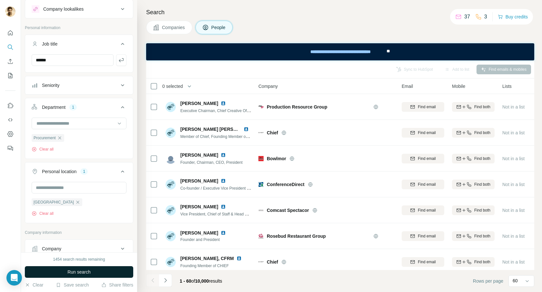
click at [71, 272] on span "Run search" at bounding box center [78, 272] width 23 height 6
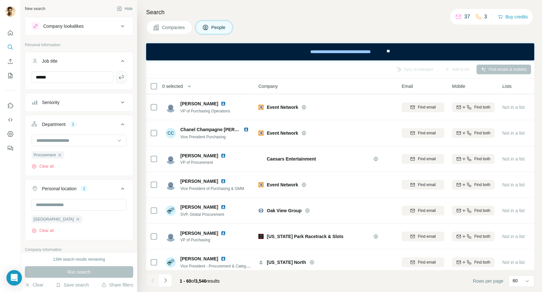
click at [120, 77] on icon "button" at bounding box center [121, 77] width 5 height 4
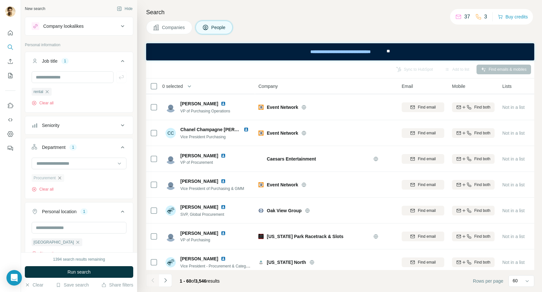
click at [60, 179] on icon "button" at bounding box center [59, 177] width 3 height 3
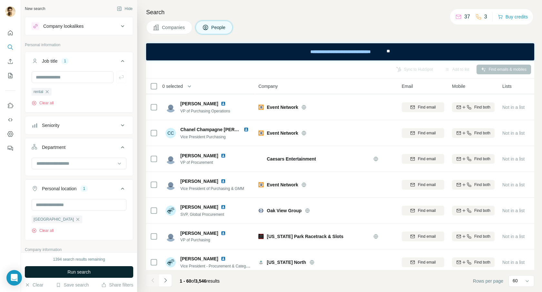
click at [66, 271] on button "Run search" at bounding box center [79, 272] width 108 height 12
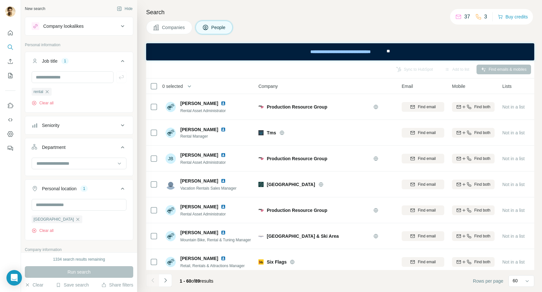
scroll to position [208, 0]
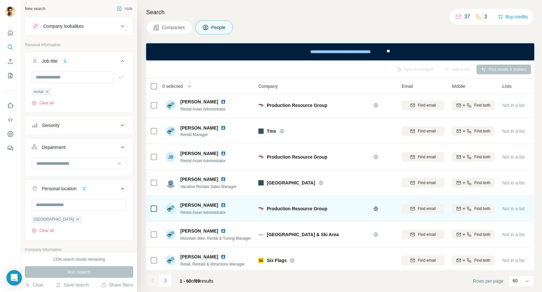
click at [221, 204] on img at bounding box center [223, 204] width 5 height 5
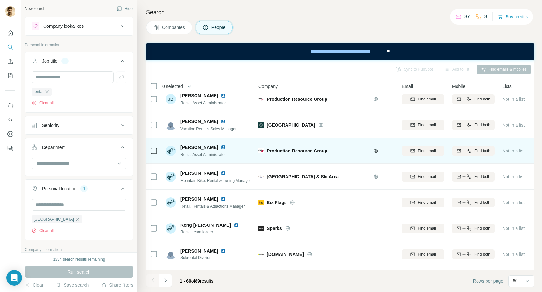
scroll to position [268, 0]
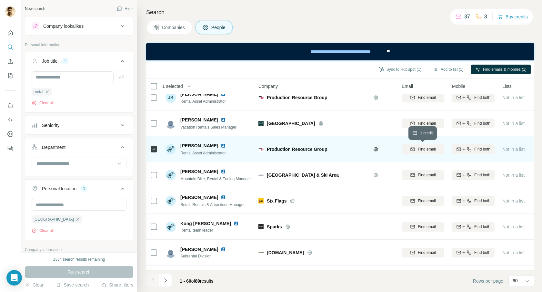
click at [421, 149] on span "Find email" at bounding box center [427, 149] width 18 height 6
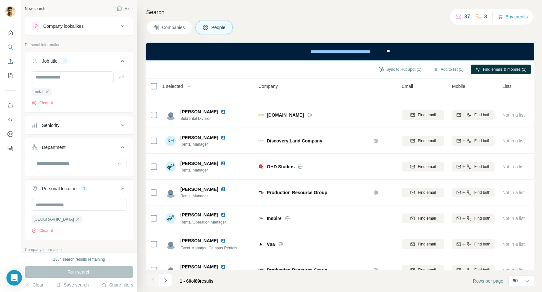
scroll to position [410, 0]
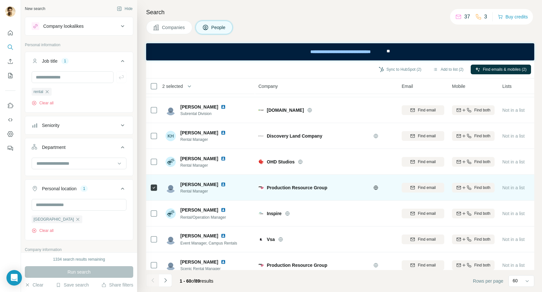
click at [221, 184] on img at bounding box center [223, 184] width 5 height 5
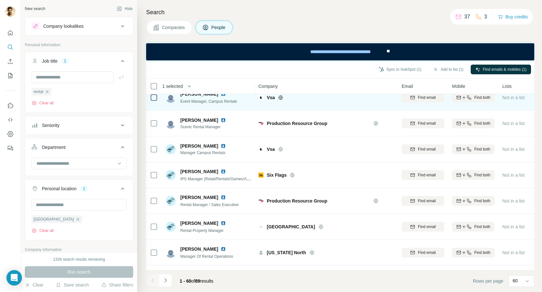
scroll to position [551, 0]
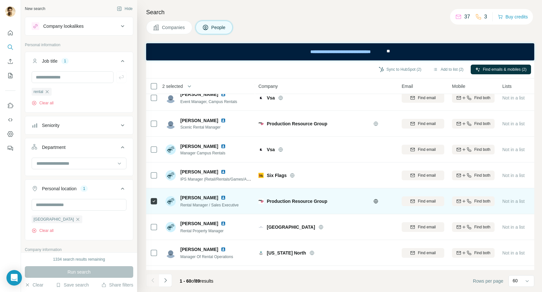
click at [221, 197] on img at bounding box center [223, 197] width 5 height 5
click at [419, 201] on span "Find email" at bounding box center [427, 201] width 18 height 6
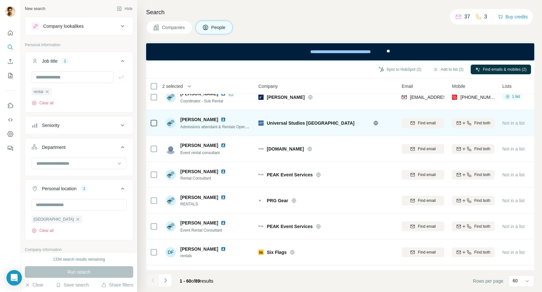
scroll to position [1069, 0]
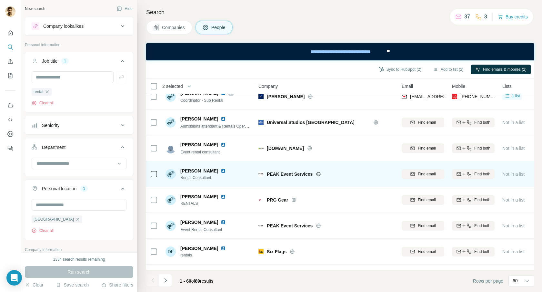
click at [221, 171] on img at bounding box center [223, 170] width 5 height 5
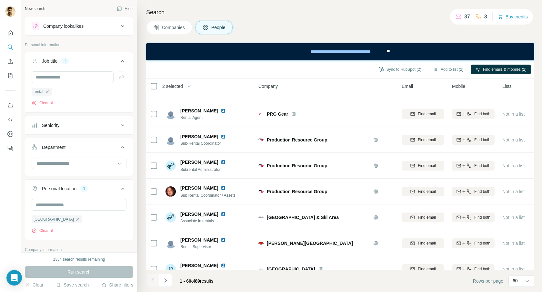
scroll to position [1365, 0]
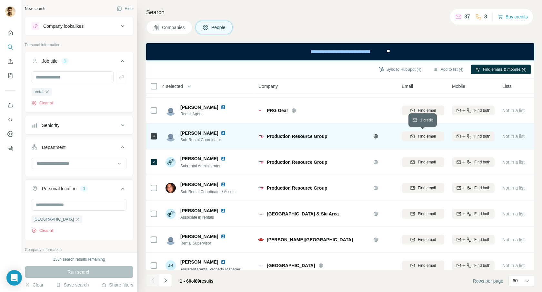
click at [425, 136] on span "Find email" at bounding box center [427, 136] width 18 height 6
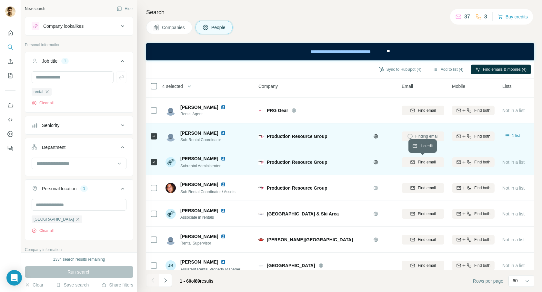
click at [425, 163] on span "Find email" at bounding box center [427, 162] width 18 height 6
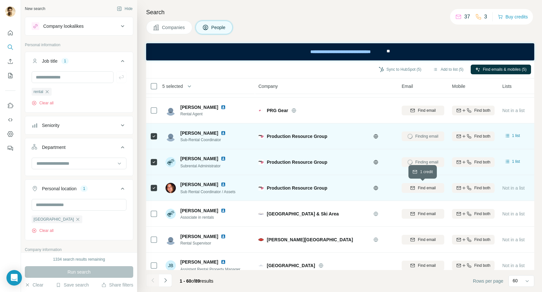
click at [426, 187] on span "Find email" at bounding box center [427, 188] width 18 height 6
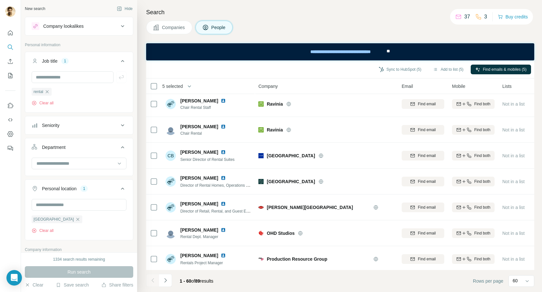
scroll to position [0, 0]
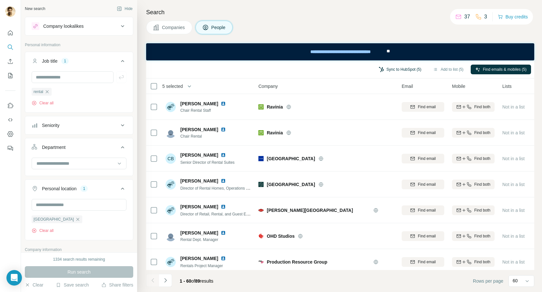
click at [401, 70] on button "Sync to HubSpot (5)" at bounding box center [400, 70] width 52 height 10
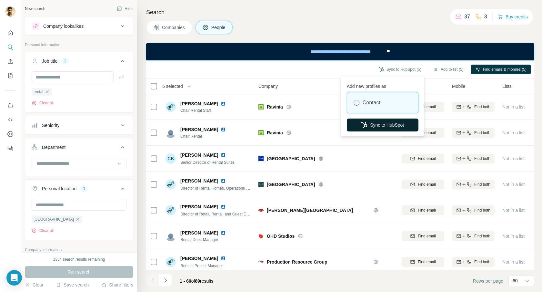
click at [391, 127] on button "Sync to HubSpot" at bounding box center [383, 124] width 72 height 13
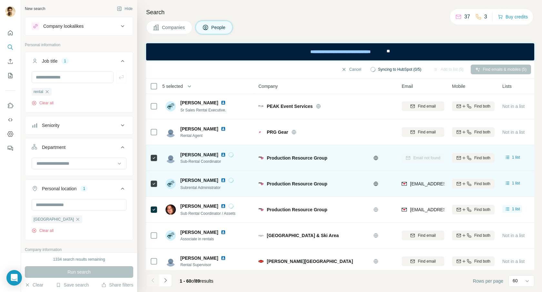
scroll to position [1374, 0]
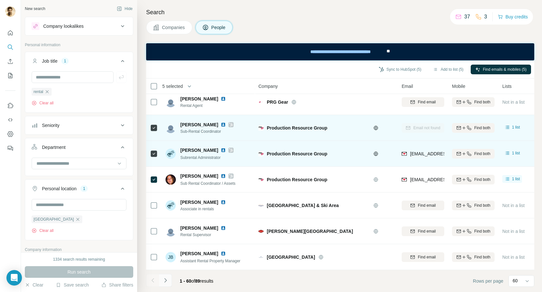
click at [165, 281] on icon "Navigate to next page" at bounding box center [165, 280] width 6 height 6
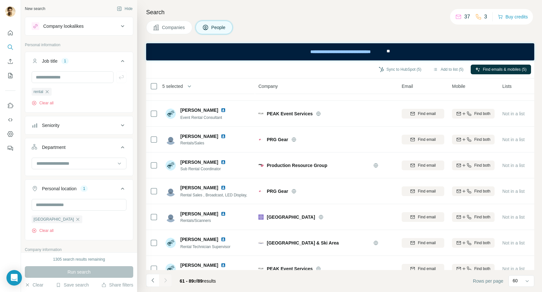
scroll to position [150, 0]
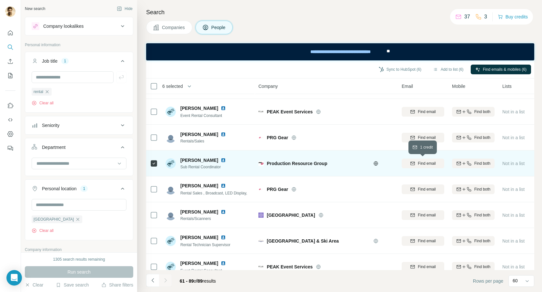
click at [422, 164] on span "Find email" at bounding box center [427, 163] width 18 height 6
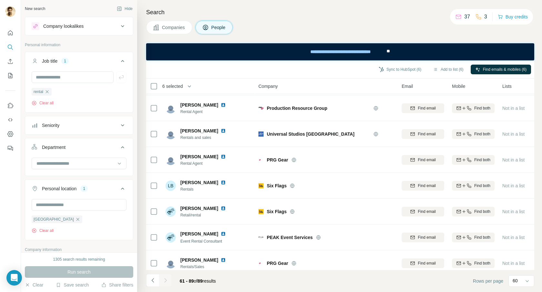
scroll to position [0, 0]
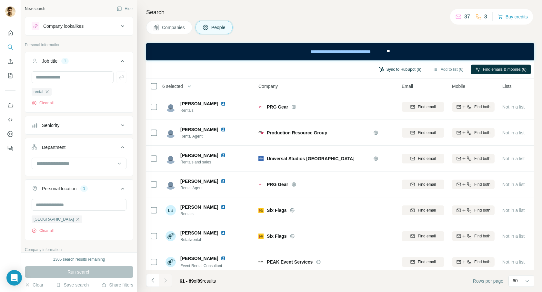
click at [397, 70] on button "Sync to HubSpot (6)" at bounding box center [400, 70] width 52 height 10
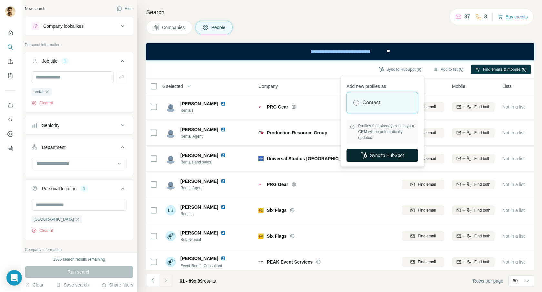
click at [378, 154] on button "Sync to HubSpot" at bounding box center [383, 155] width 72 height 13
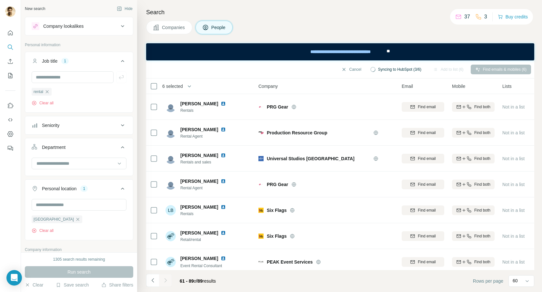
click at [123, 27] on icon at bounding box center [123, 26] width 8 height 8
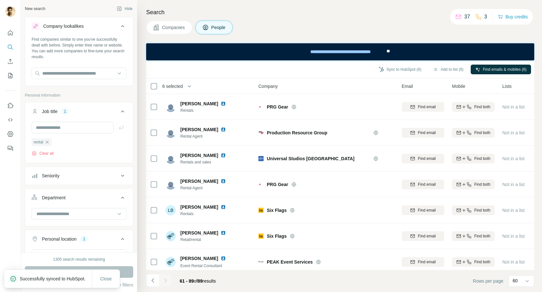
click at [123, 25] on icon at bounding box center [122, 26] width 3 height 2
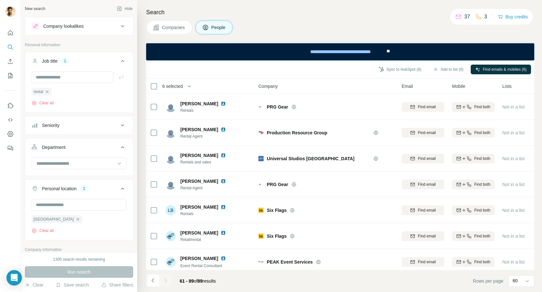
click at [124, 124] on icon at bounding box center [123, 125] width 8 height 8
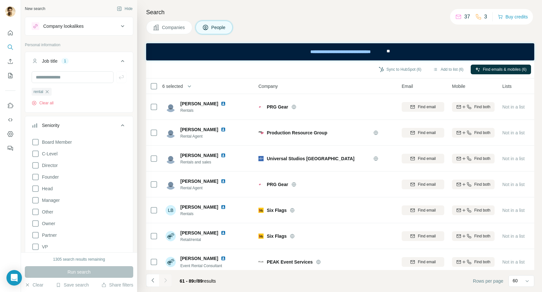
click at [124, 124] on icon at bounding box center [123, 125] width 8 height 8
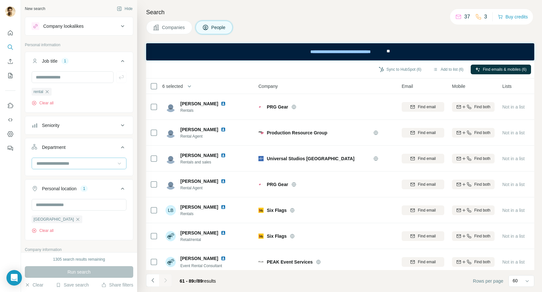
click at [121, 165] on icon at bounding box center [119, 163] width 6 height 6
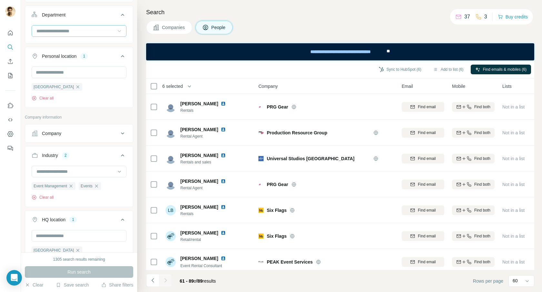
scroll to position [134, 0]
click at [123, 134] on icon at bounding box center [123, 132] width 8 height 8
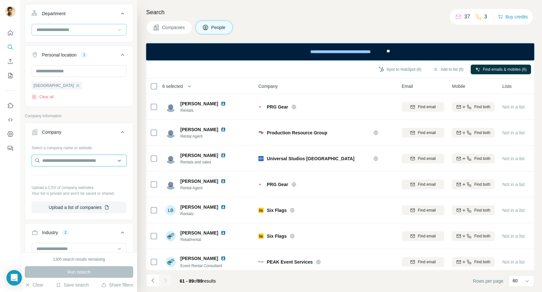
click at [91, 161] on input "text" at bounding box center [79, 161] width 95 height 12
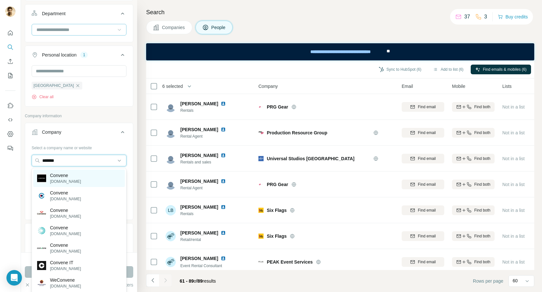
type input "*******"
click at [65, 179] on p "[DOMAIN_NAME]" at bounding box center [65, 182] width 31 height 6
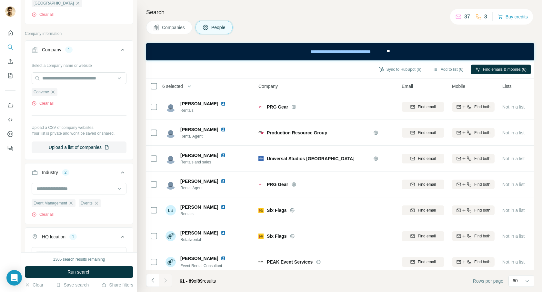
scroll to position [216, 0]
click at [73, 204] on icon "button" at bounding box center [70, 202] width 5 height 5
click at [51, 202] on icon "button" at bounding box center [49, 202] width 5 height 5
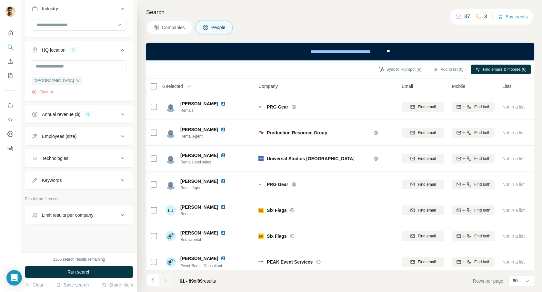
scroll to position [382, 0]
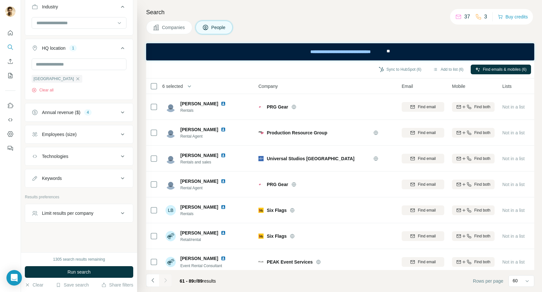
click at [121, 112] on icon at bounding box center [123, 112] width 8 height 8
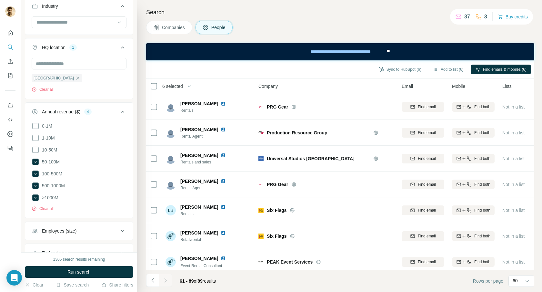
click at [121, 112] on icon at bounding box center [123, 112] width 8 height 8
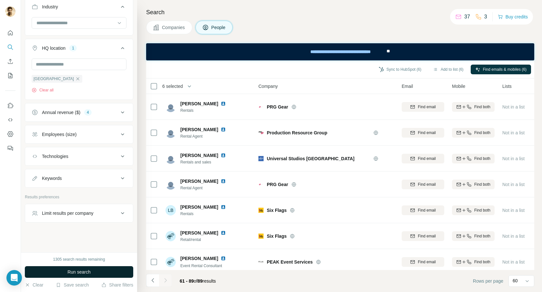
click at [63, 271] on button "Run search" at bounding box center [79, 272] width 108 height 12
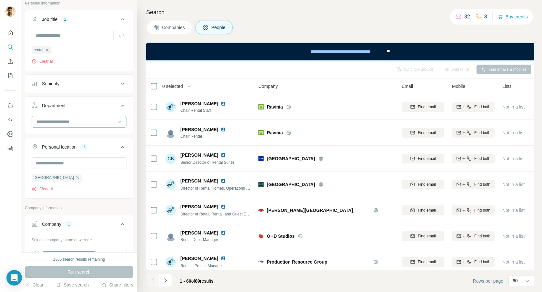
scroll to position [37, 0]
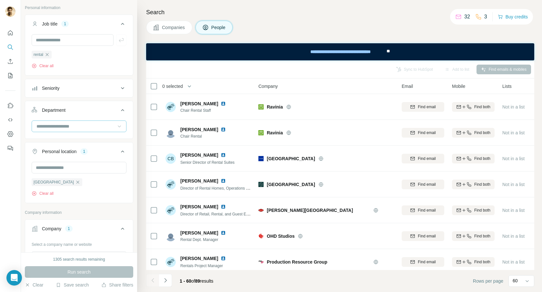
click at [173, 28] on span "Companies" at bounding box center [174, 27] width 24 height 6
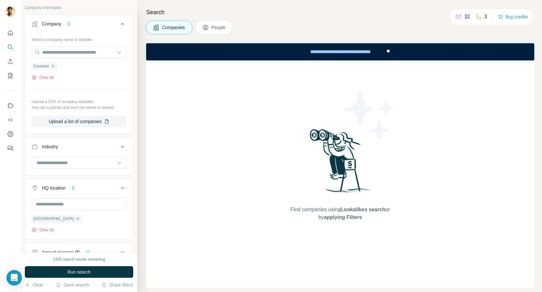
click at [207, 27] on icon at bounding box center [205, 28] width 3 height 4
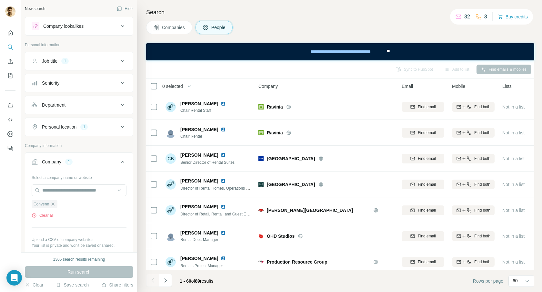
click at [123, 63] on icon at bounding box center [123, 61] width 8 height 8
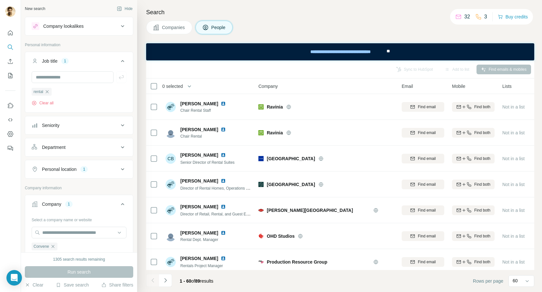
click at [123, 63] on icon at bounding box center [123, 61] width 8 height 8
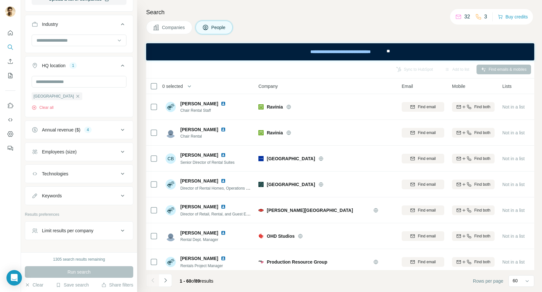
scroll to position [278, 0]
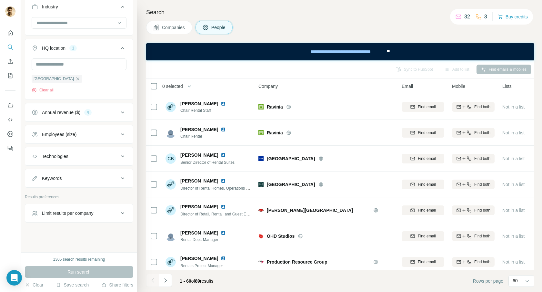
click at [169, 30] on span "Companies" at bounding box center [174, 27] width 24 height 6
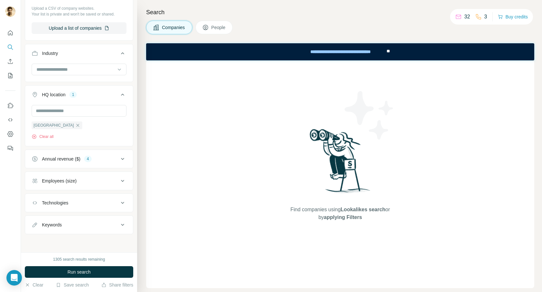
scroll to position [131, 0]
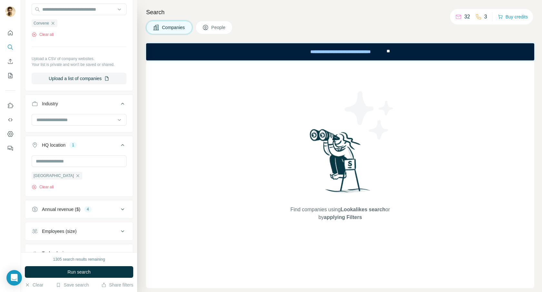
scroll to position [131, 0]
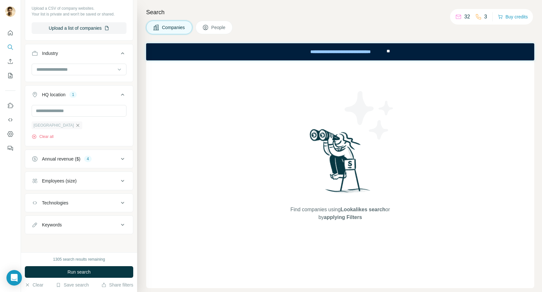
click at [75, 125] on icon "button" at bounding box center [77, 125] width 5 height 5
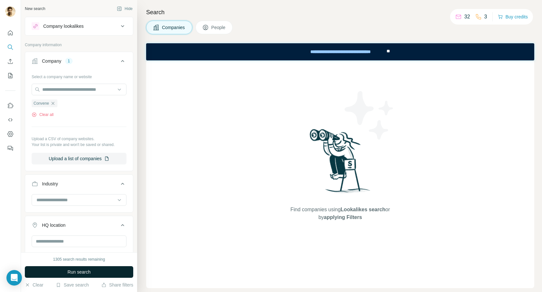
click at [81, 272] on span "Run search" at bounding box center [78, 272] width 23 height 6
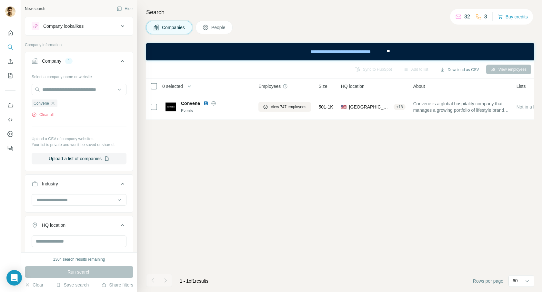
click at [218, 24] on span "People" at bounding box center [218, 27] width 15 height 6
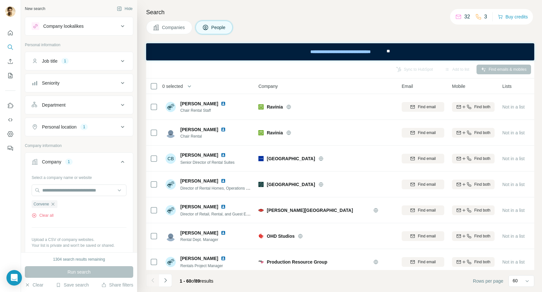
click at [94, 65] on button "Job title 1" at bounding box center [79, 60] width 108 height 15
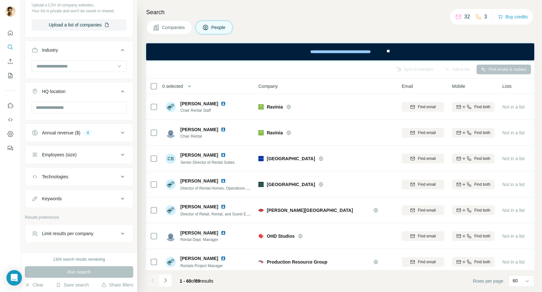
scroll to position [297, 0]
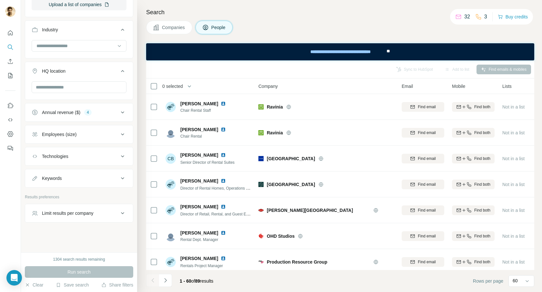
click at [170, 28] on span "Companies" at bounding box center [174, 27] width 24 height 6
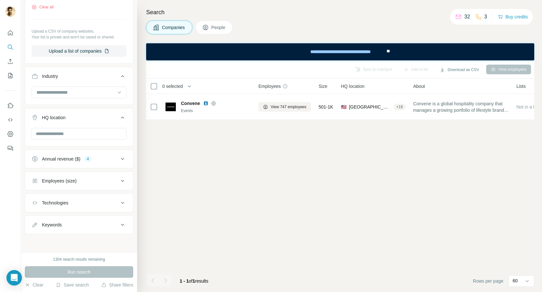
scroll to position [108, 0]
click at [509, 69] on button "View employees" at bounding box center [509, 70] width 45 height 10
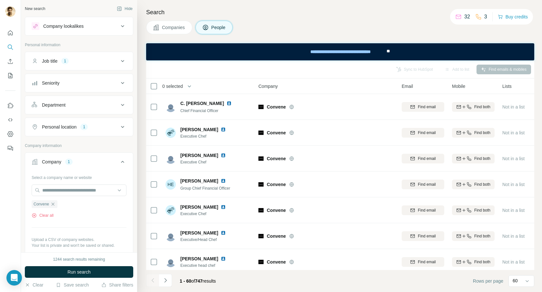
click at [119, 60] on icon at bounding box center [123, 61] width 8 height 8
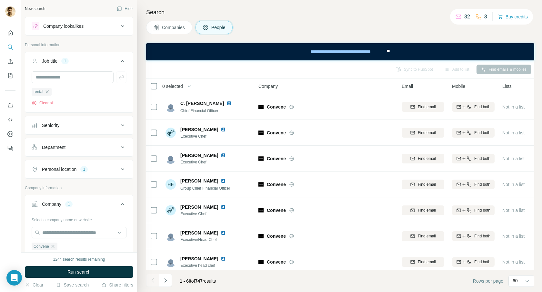
click at [119, 60] on icon at bounding box center [123, 61] width 8 height 8
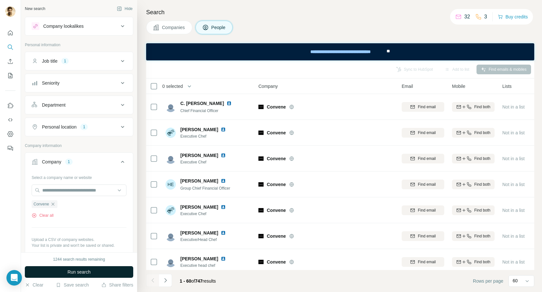
click at [77, 272] on span "Run search" at bounding box center [78, 272] width 23 height 6
click at [125, 61] on icon at bounding box center [123, 61] width 8 height 8
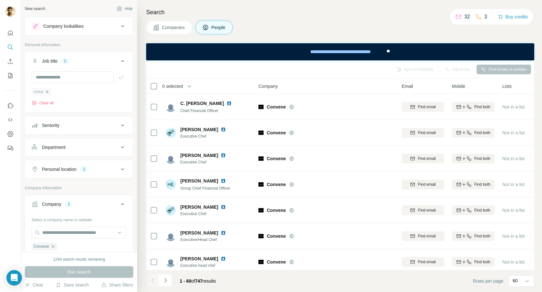
click at [47, 91] on icon "button" at bounding box center [47, 91] width 3 height 3
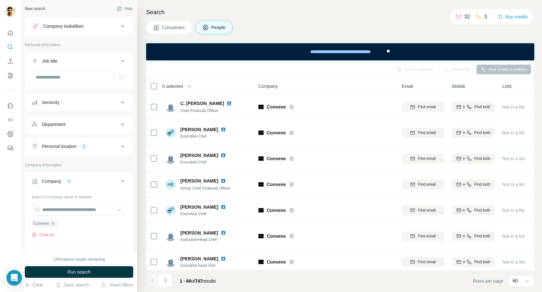
click at [122, 122] on icon at bounding box center [123, 124] width 8 height 8
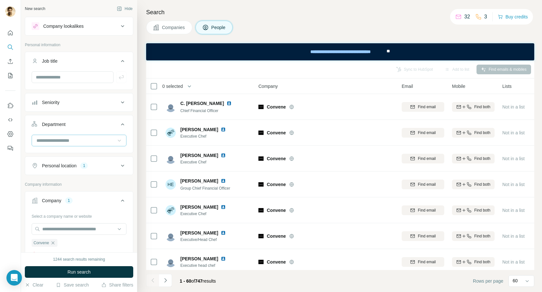
click at [120, 141] on icon at bounding box center [119, 140] width 6 height 6
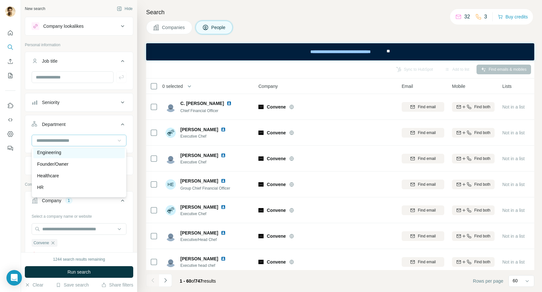
click at [82, 153] on div "Engineering" at bounding box center [79, 152] width 84 height 6
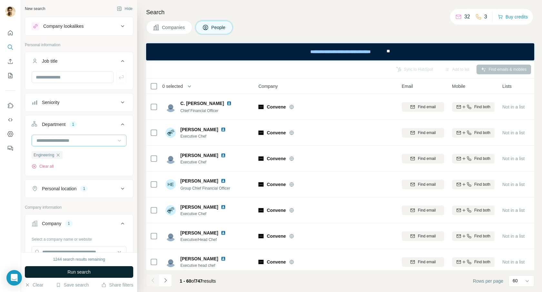
click at [70, 272] on span "Run search" at bounding box center [78, 272] width 23 height 6
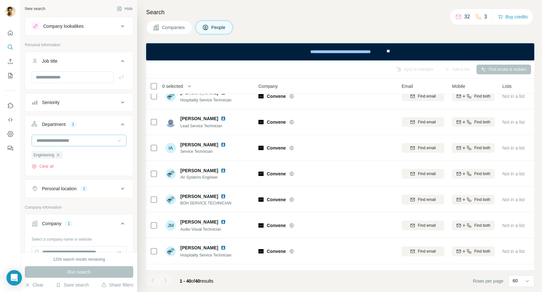
scroll to position [398, 0]
click at [123, 189] on icon at bounding box center [122, 189] width 3 height 2
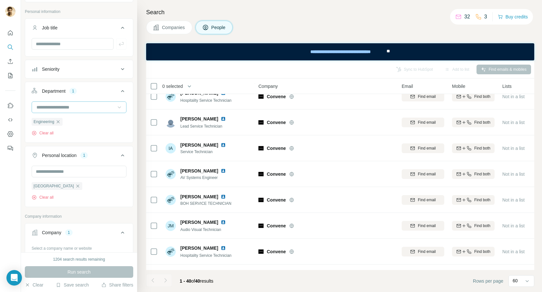
scroll to position [35, 0]
click at [103, 171] on input "text" at bounding box center [79, 170] width 95 height 12
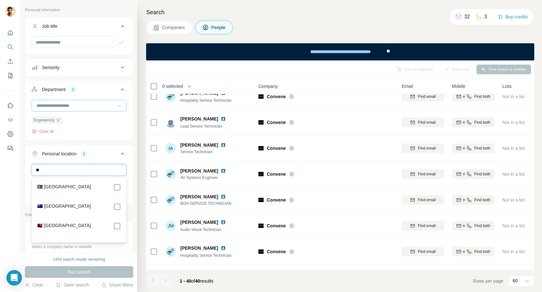
type input "*"
type input "******"
click at [15, 198] on div at bounding box center [10, 146] width 21 height 292
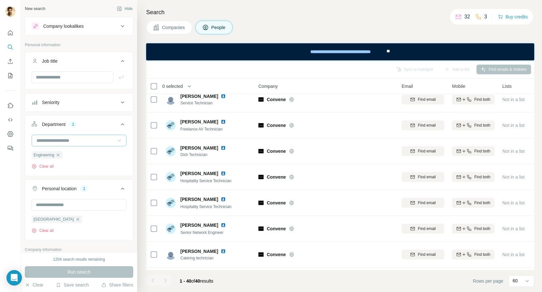
scroll to position [824, 0]
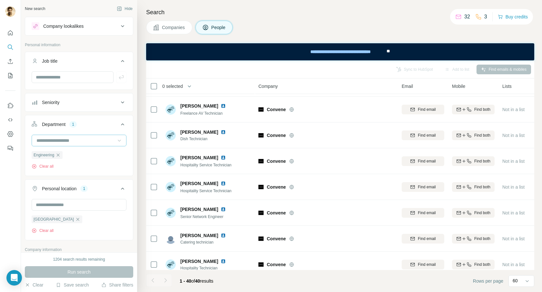
click at [88, 145] on div at bounding box center [76, 140] width 80 height 11
click at [93, 179] on div "Other" at bounding box center [79, 178] width 84 height 6
click at [104, 143] on input at bounding box center [76, 140] width 80 height 7
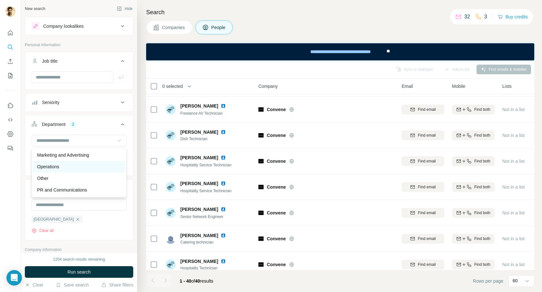
click at [93, 170] on div "Operations" at bounding box center [79, 167] width 92 height 12
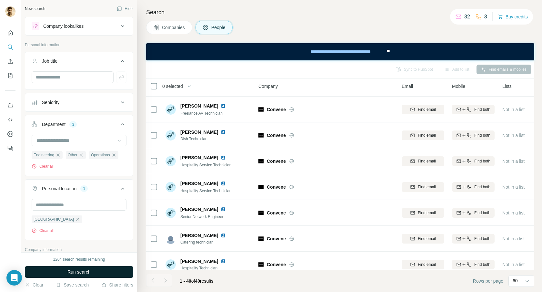
click at [75, 273] on span "Run search" at bounding box center [78, 272] width 23 height 6
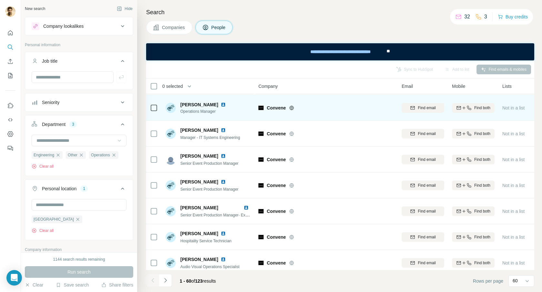
scroll to position [827, 0]
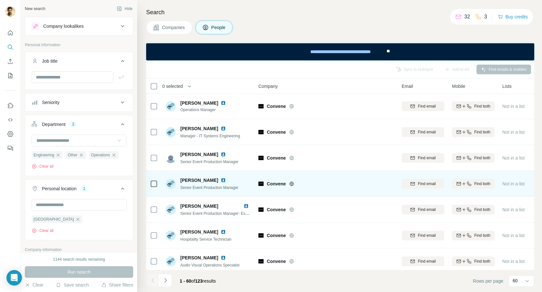
click at [221, 180] on img at bounding box center [223, 180] width 5 height 5
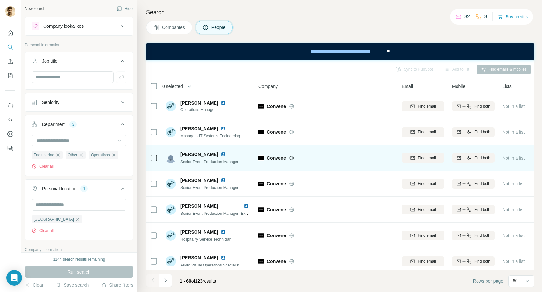
click at [221, 154] on img at bounding box center [223, 154] width 5 height 5
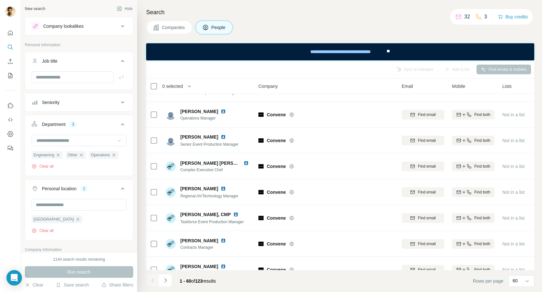
scroll to position [437, 0]
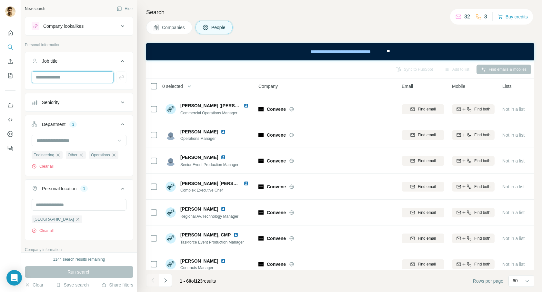
click at [75, 77] on input "text" at bounding box center [73, 77] width 82 height 12
type input "**********"
click at [122, 78] on icon "button" at bounding box center [121, 77] width 6 height 6
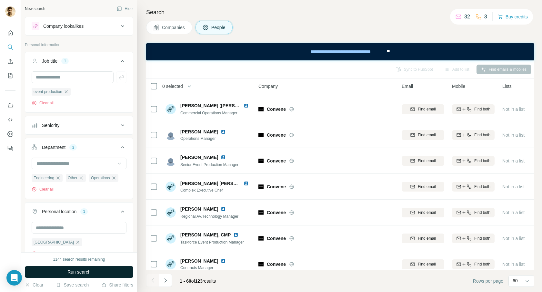
click at [80, 273] on span "Run search" at bounding box center [78, 272] width 23 height 6
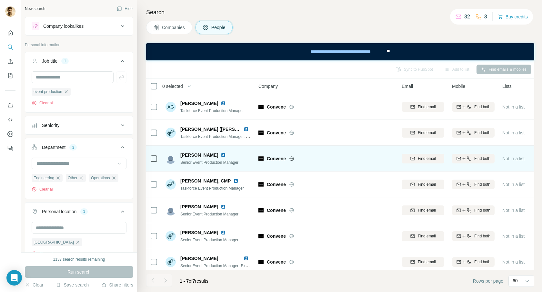
scroll to position [5, 0]
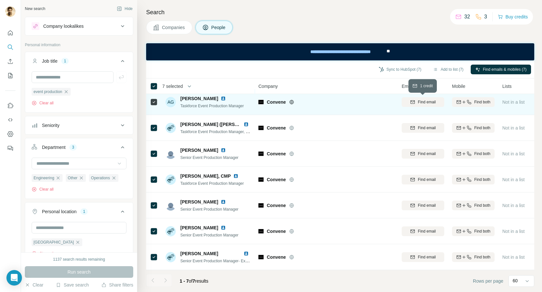
click at [426, 103] on span "Find email" at bounding box center [427, 102] width 18 height 6
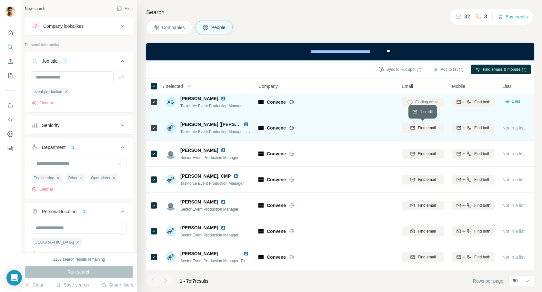
click at [426, 127] on span "Find email" at bounding box center [427, 128] width 18 height 6
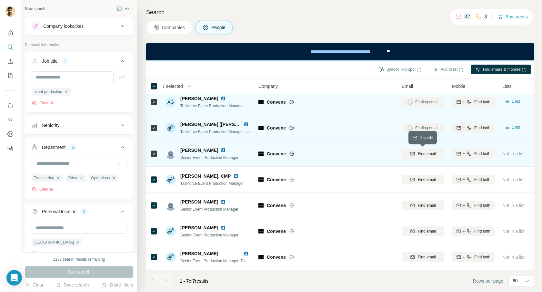
click at [428, 156] on span "Find email" at bounding box center [427, 154] width 18 height 6
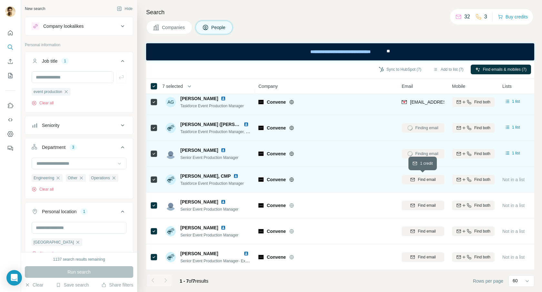
click at [428, 179] on span "Find email" at bounding box center [427, 180] width 18 height 6
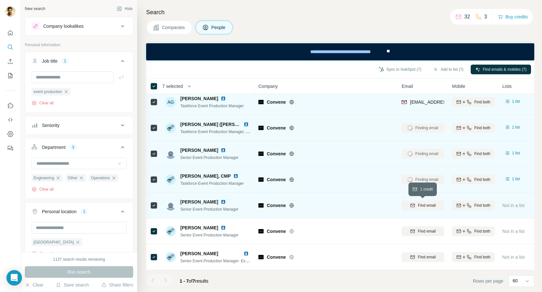
click at [425, 205] on span "Find email" at bounding box center [427, 205] width 18 height 6
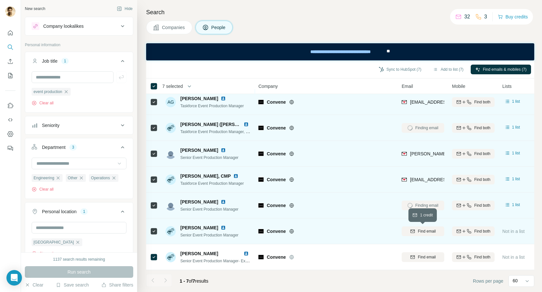
click at [425, 231] on span "Find email" at bounding box center [427, 231] width 18 height 6
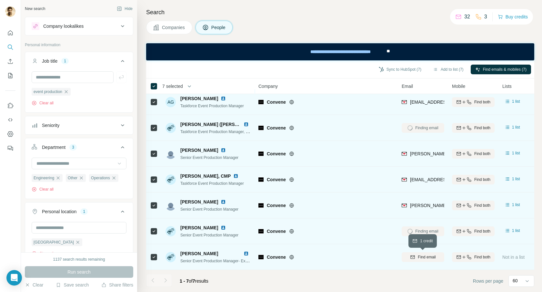
click at [428, 258] on span "Find email" at bounding box center [427, 257] width 18 height 6
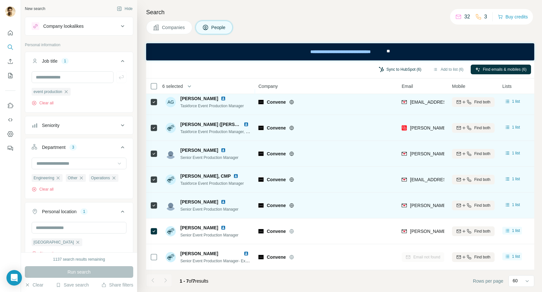
click at [389, 68] on button "Sync to HubSpot (6)" at bounding box center [400, 70] width 52 height 10
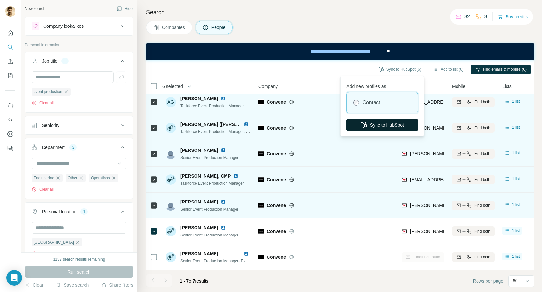
click at [379, 128] on button "Sync to HubSpot" at bounding box center [383, 124] width 72 height 13
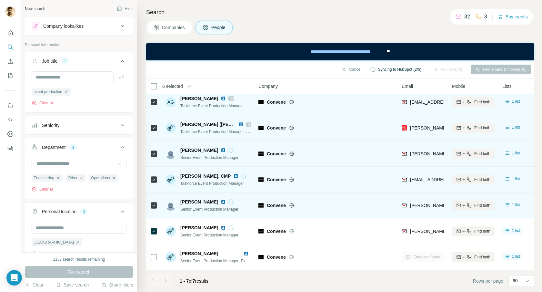
click at [226, 149] on img at bounding box center [223, 150] width 5 height 5
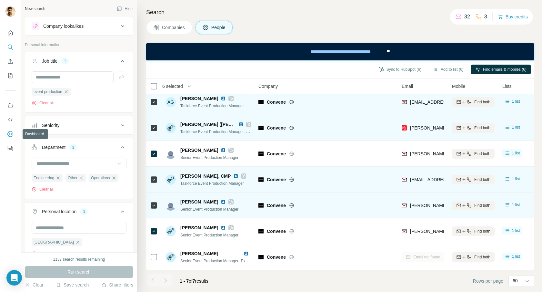
click at [12, 135] on icon "Dashboard" at bounding box center [10, 133] width 6 height 5
click at [10, 105] on icon "Use Surfe on LinkedIn" at bounding box center [10, 105] width 6 height 6
